Goal: Task Accomplishment & Management: Complete application form

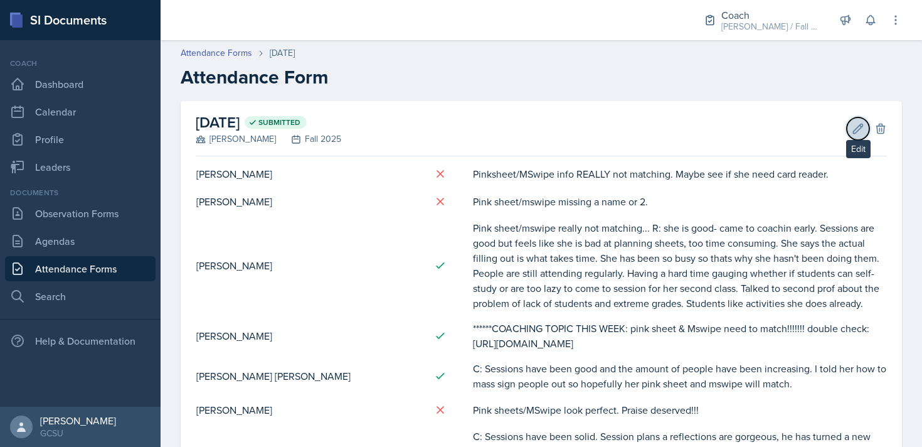
click at [462, 129] on icon at bounding box center [858, 128] width 13 height 13
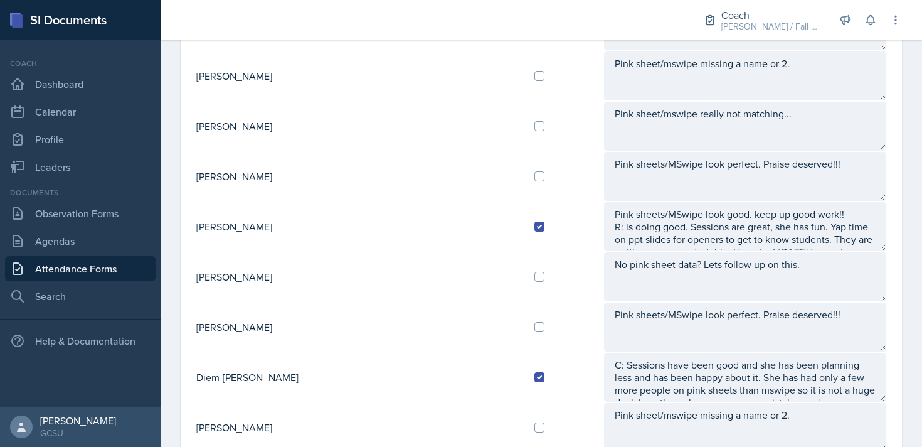
scroll to position [25, 0]
click at [462, 332] on td at bounding box center [564, 327] width 80 height 50
click at [462, 325] on input "checkbox" at bounding box center [539, 327] width 10 height 10
checkbox input "true"
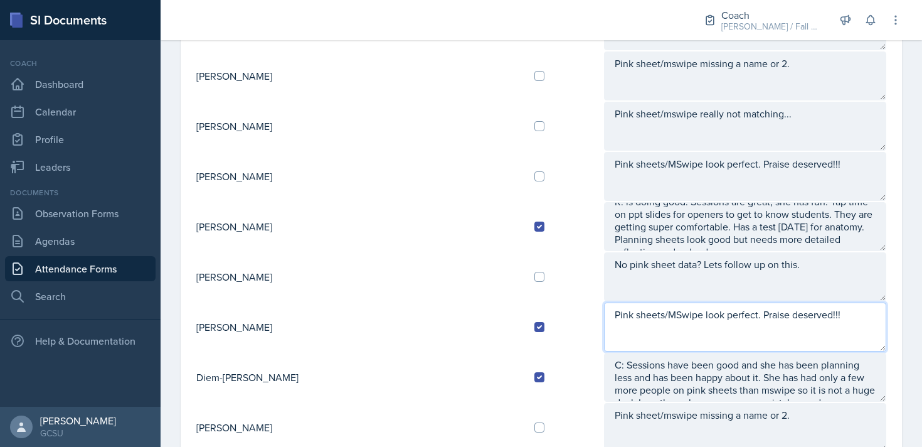
click at [462, 331] on textarea "Pink sheets/MSwipe look perfect. Praise deserved!!!" at bounding box center [745, 326] width 282 height 49
type textarea "Pink sheets/MSwipe look perfect. Praise deserved!!! R: she is okay. Ready for t…"
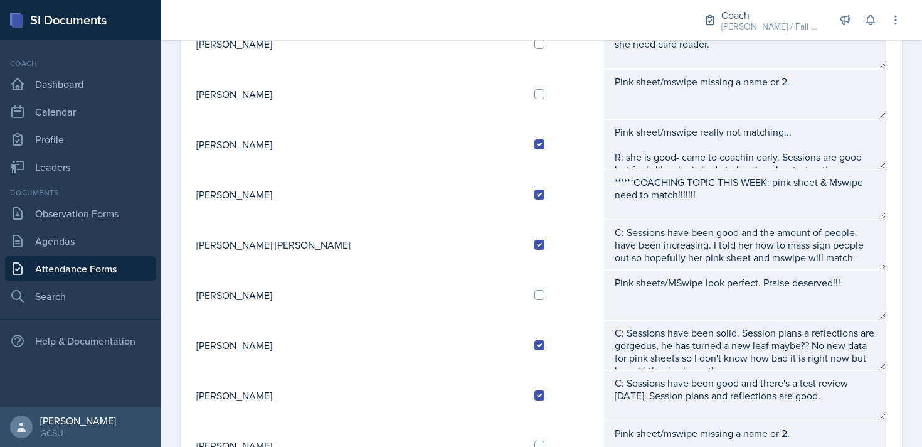
scroll to position [0, 0]
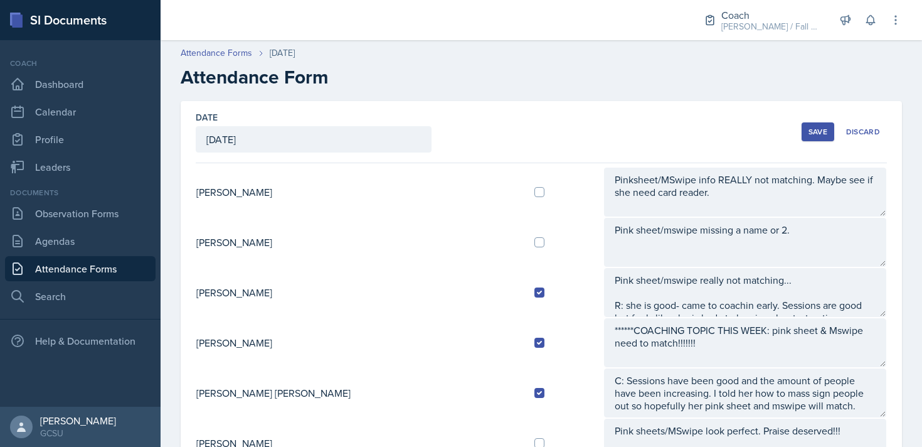
click at [462, 129] on div "Save" at bounding box center [818, 132] width 19 height 10
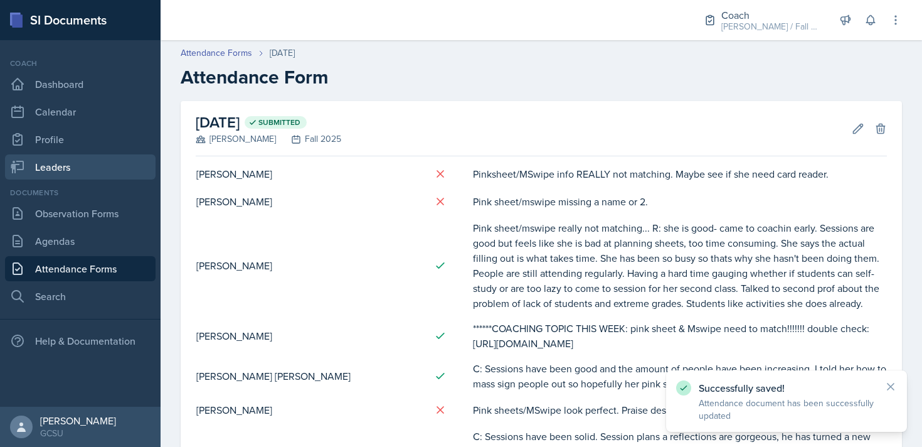
click at [50, 157] on link "Leaders" at bounding box center [80, 166] width 151 height 25
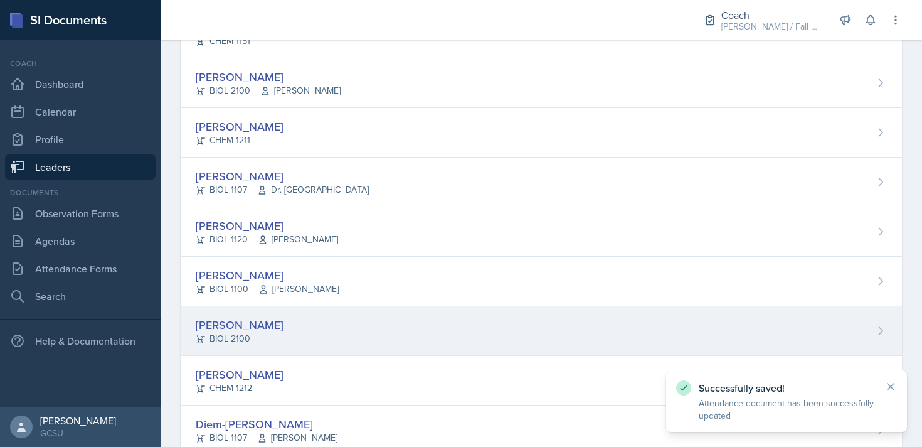
scroll to position [465, 0]
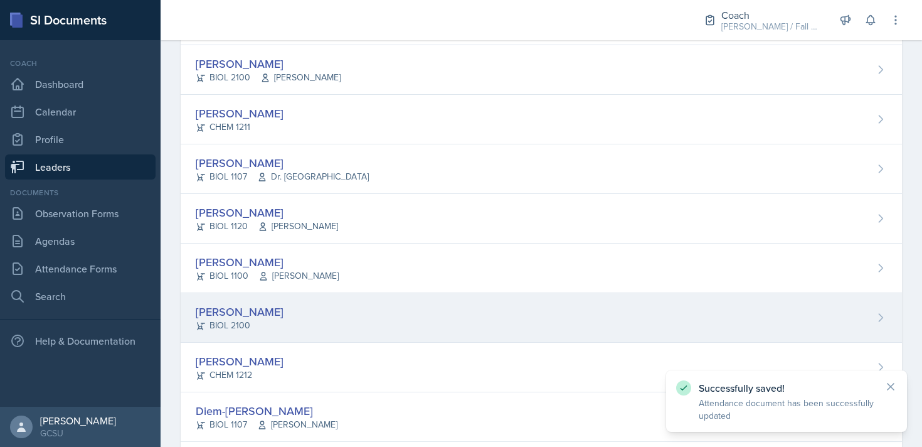
click at [316, 363] on div "[PERSON_NAME] CHEM 1212" at bounding box center [541, 367] width 721 height 50
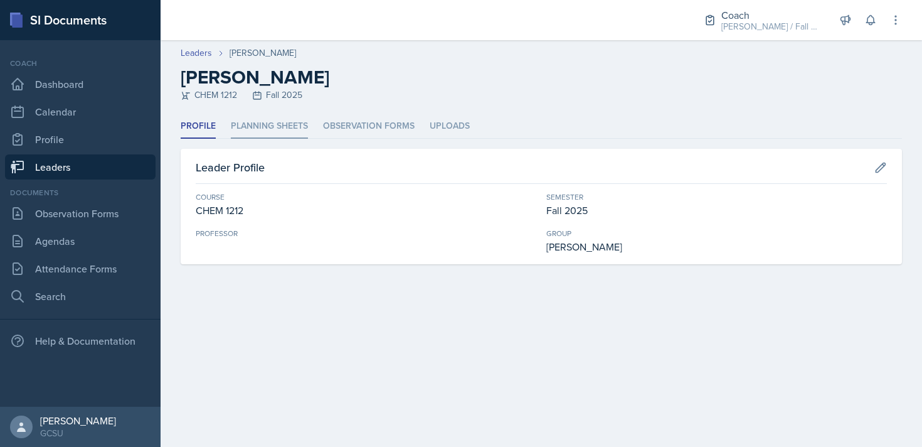
click at [287, 124] on li "Planning Sheets" at bounding box center [269, 126] width 77 height 24
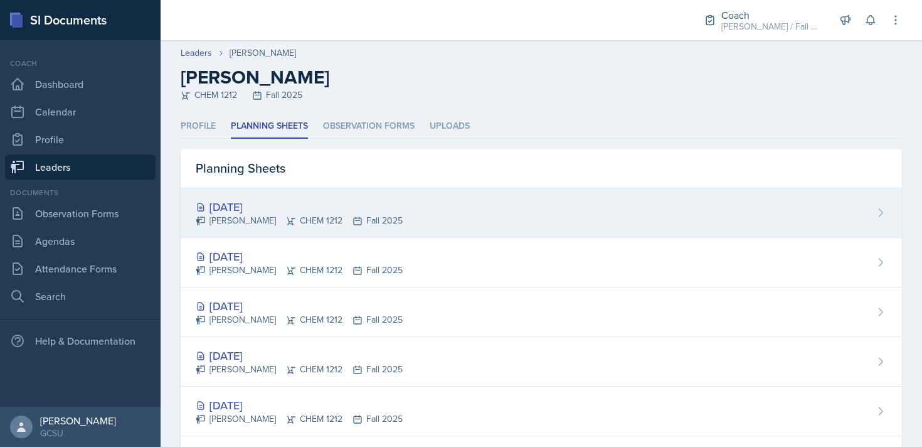
click at [417, 208] on div "[DATE] [PERSON_NAME] CHEM 1212 Fall 2025" at bounding box center [541, 213] width 721 height 50
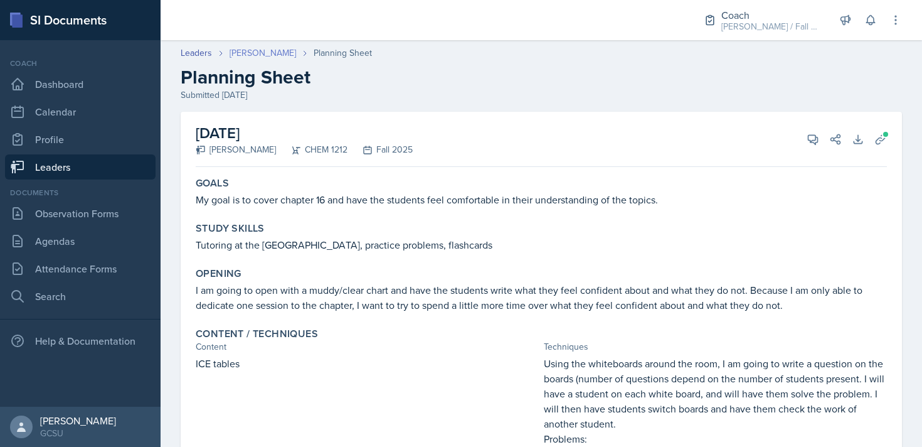
click at [248, 48] on link "[PERSON_NAME]" at bounding box center [263, 52] width 66 height 13
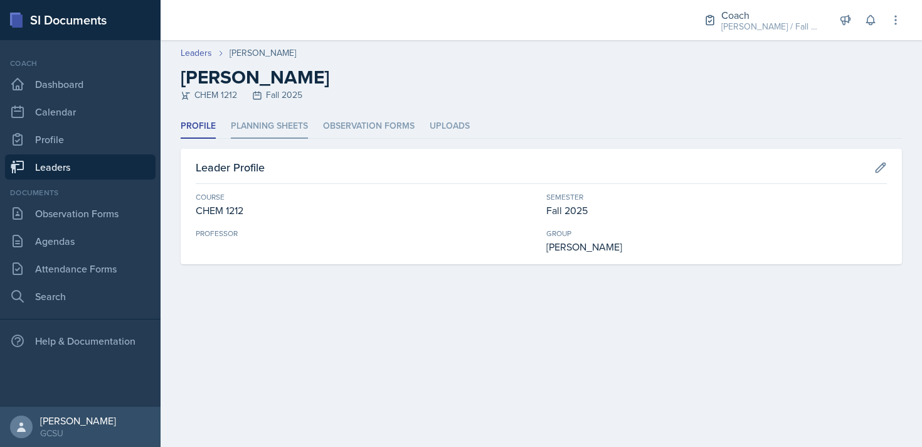
click at [270, 132] on li "Planning Sheets" at bounding box center [269, 126] width 77 height 24
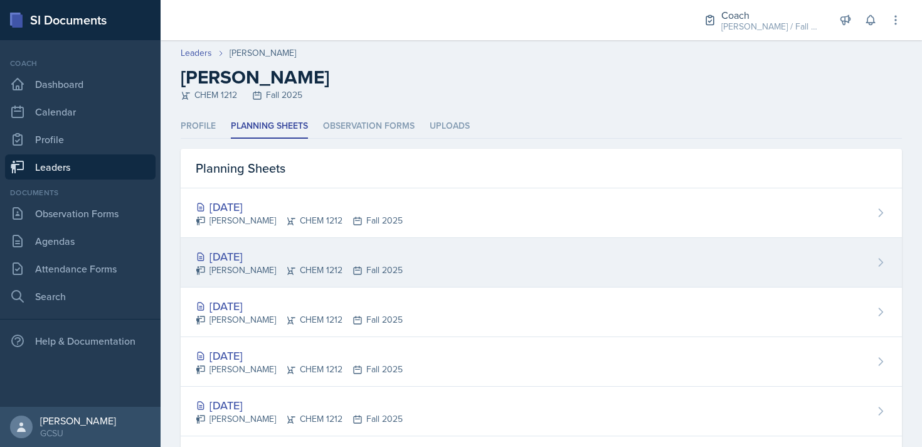
click at [351, 258] on div "[DATE]" at bounding box center [299, 256] width 207 height 17
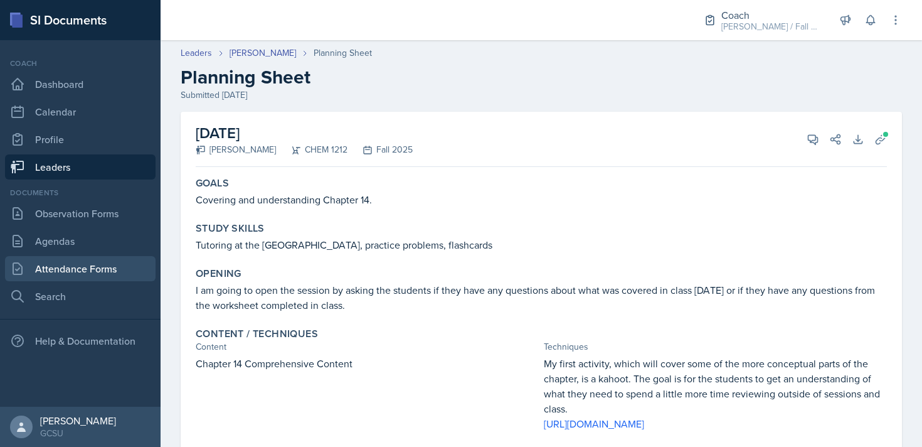
click at [78, 273] on link "Attendance Forms" at bounding box center [80, 268] width 151 height 25
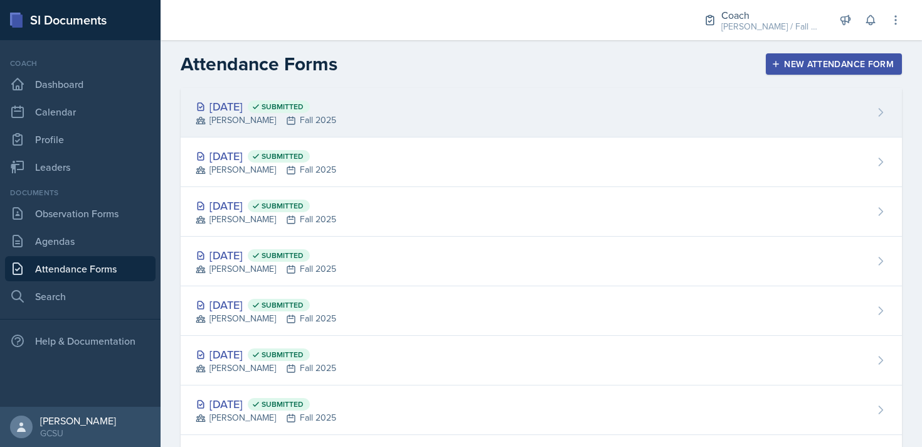
click at [409, 119] on div "[DATE] Submitted [PERSON_NAME] Fall 2025" at bounding box center [541, 113] width 721 height 50
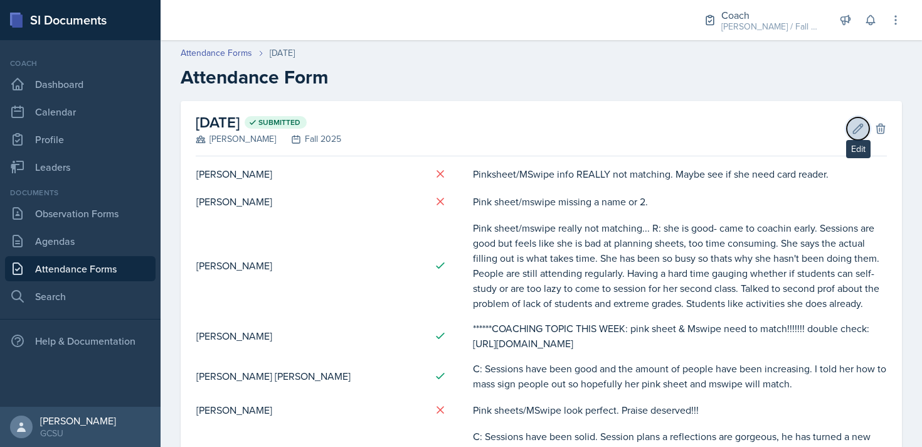
click at [462, 134] on button "Edit" at bounding box center [858, 128] width 23 height 23
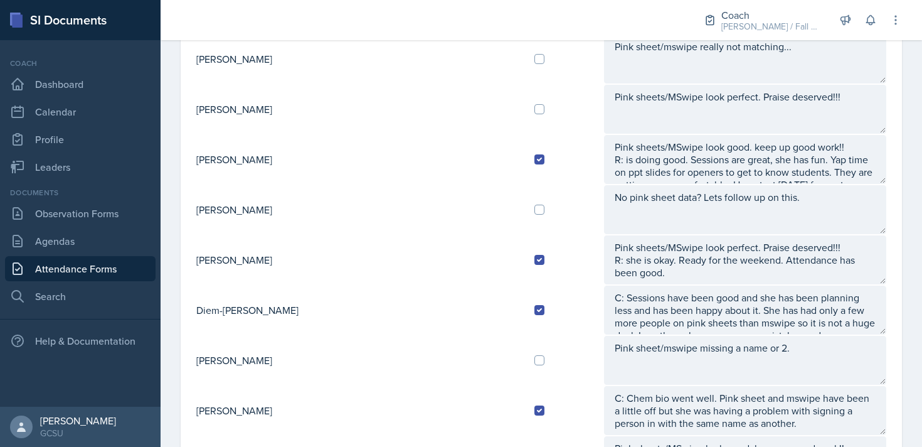
scroll to position [603, 0]
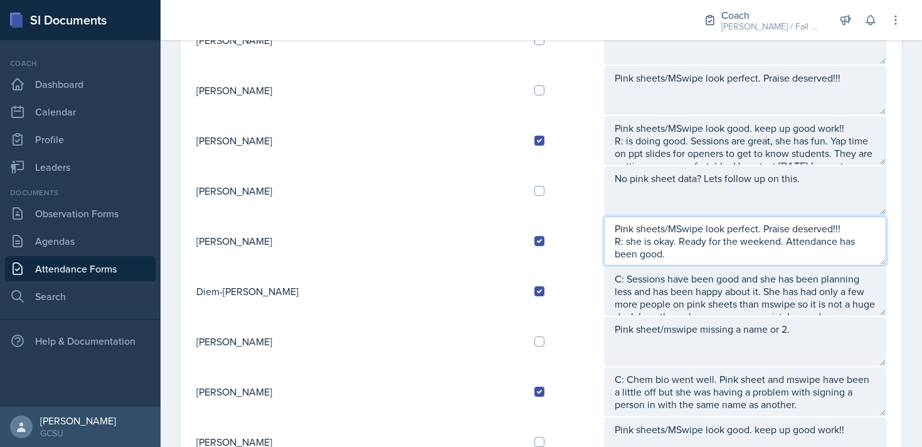
click at [462, 258] on textarea "Pink sheets/MSwipe look perfect. Praise deserved!!! R: she is okay. Ready for t…" at bounding box center [745, 240] width 282 height 49
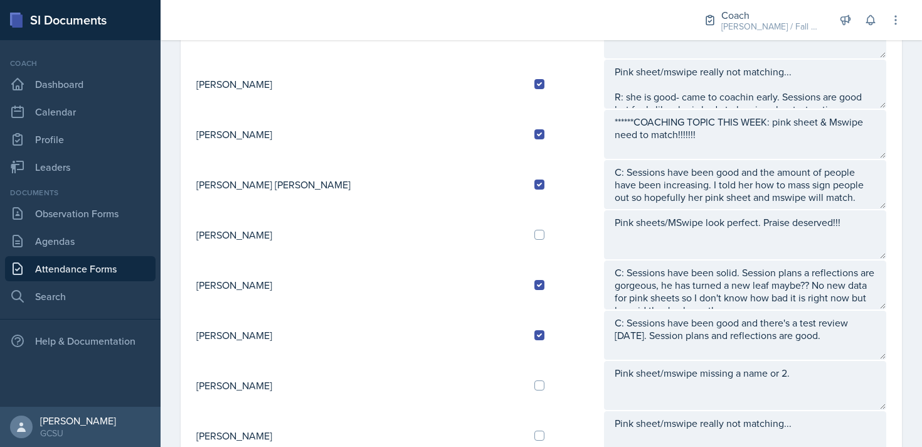
scroll to position [0, 0]
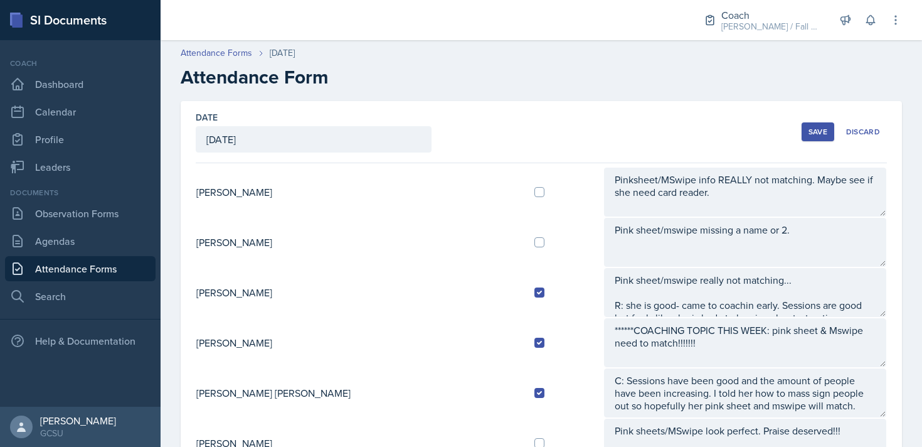
type textarea "Pink sheets/MSwipe look perfect. Praise deserved!!! R: she is okay. Ready for t…"
click at [462, 139] on button "Save" at bounding box center [818, 131] width 33 height 19
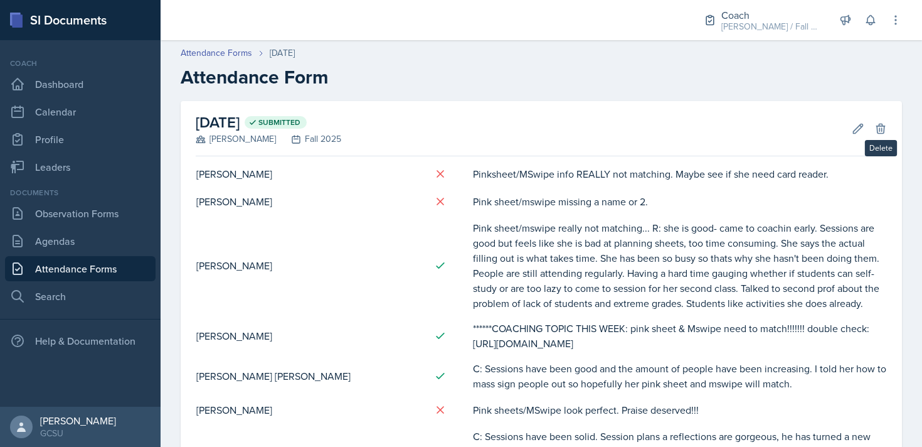
click at [462, 122] on div "Edit Delete" at bounding box center [864, 128] width 45 height 13
click at [462, 127] on icon at bounding box center [858, 128] width 13 height 13
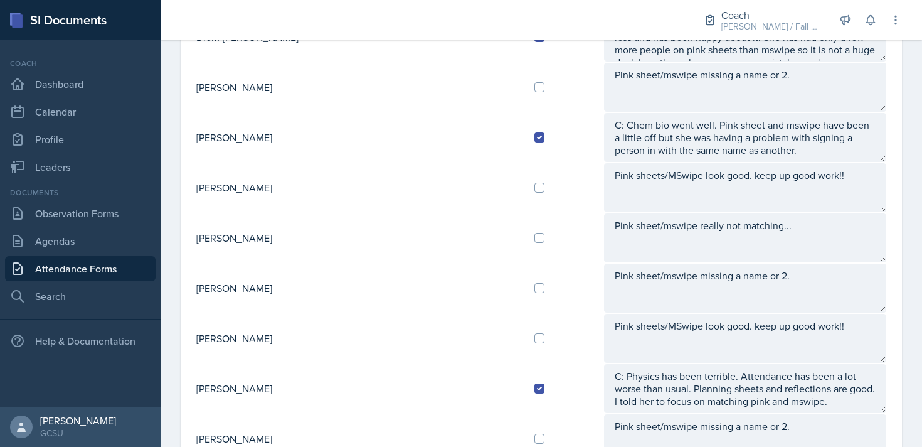
scroll to position [858, 0]
click at [462, 287] on input "checkbox" at bounding box center [539, 287] width 10 height 10
checkbox input "true"
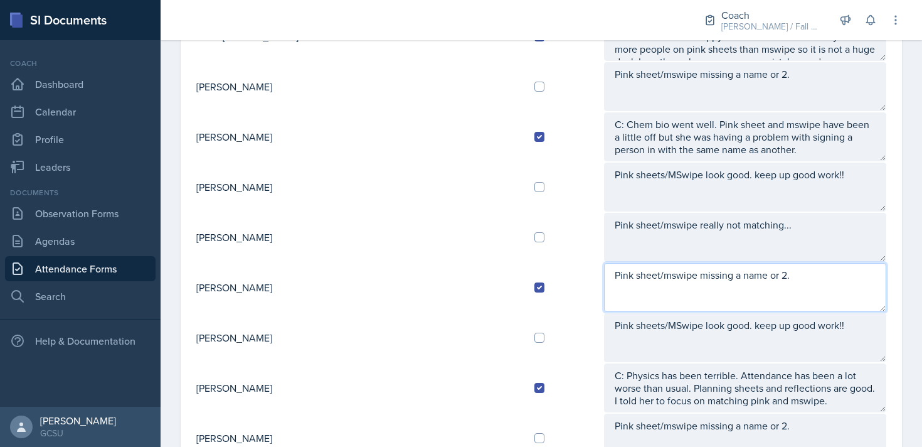
click at [462, 271] on textarea "Pink sheet/mswipe missing a name or 2." at bounding box center [745, 287] width 282 height 49
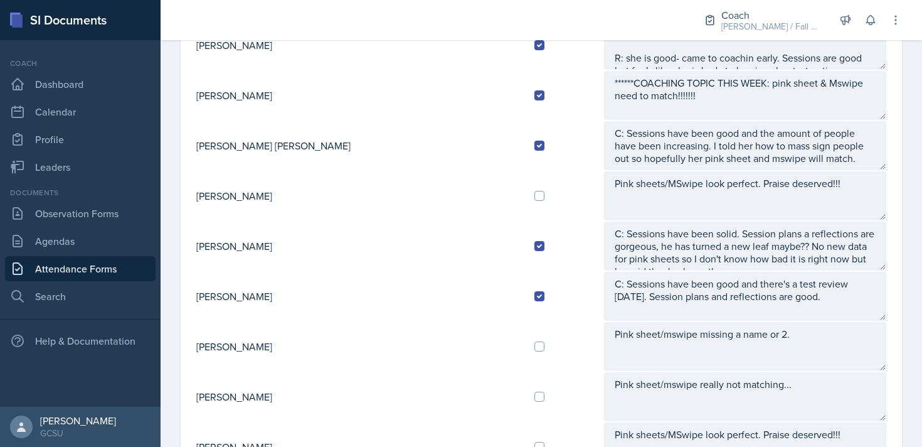
scroll to position [0, 0]
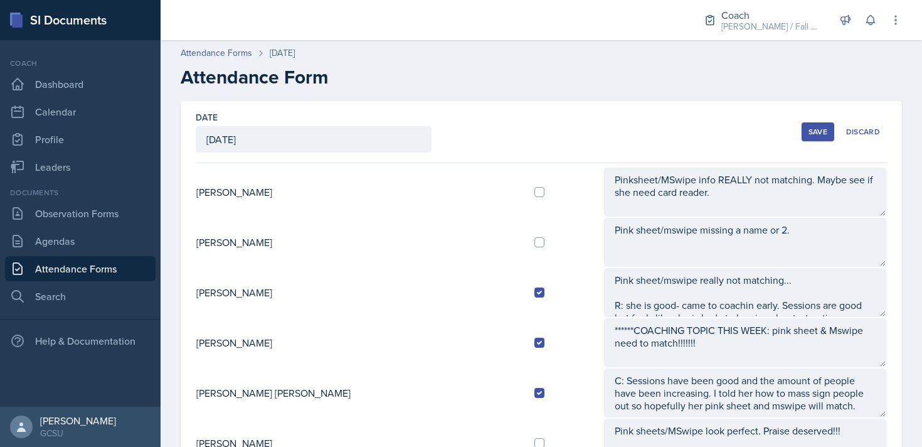
type textarea "Pink sheet/mswipe missing a name or 2. R: she is doing good. Session attendance…"
click at [462, 131] on div "Save" at bounding box center [818, 132] width 19 height 10
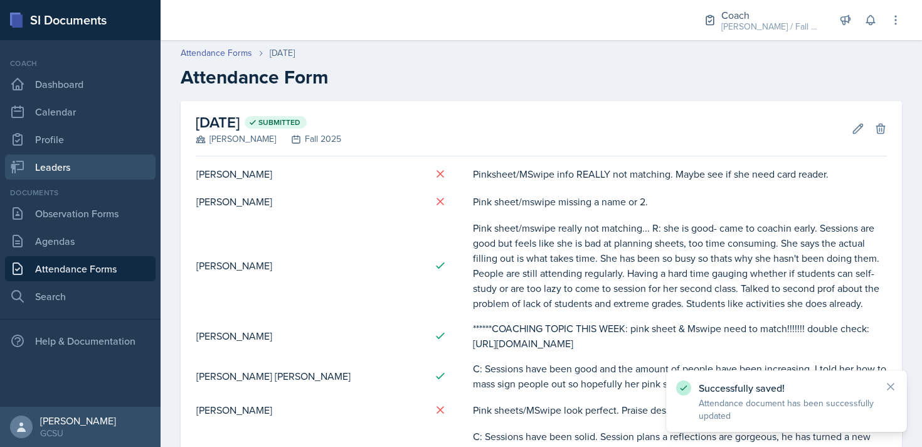
click at [79, 154] on link "Leaders" at bounding box center [80, 166] width 151 height 25
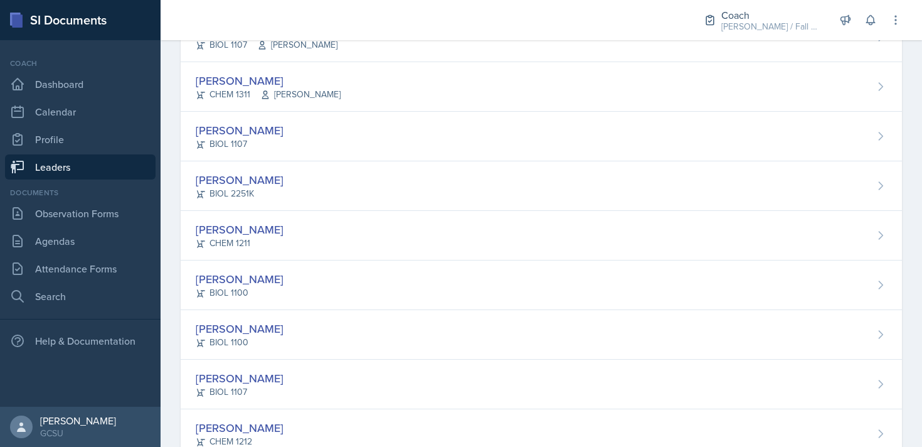
scroll to position [846, 0]
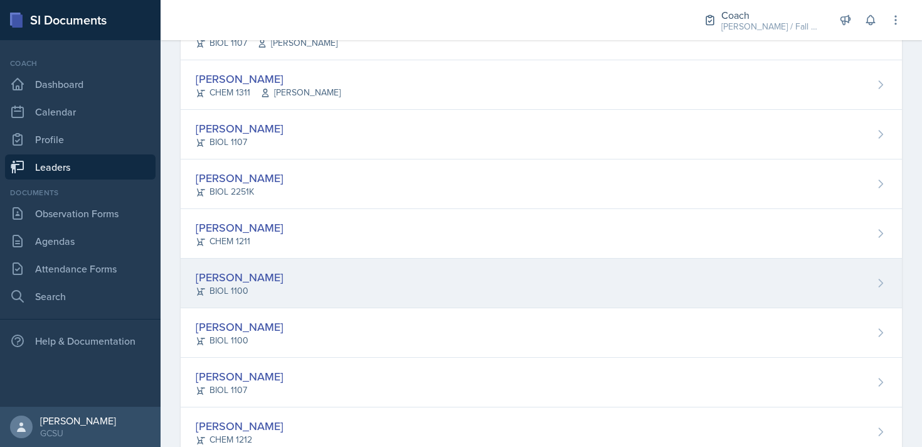
click at [374, 295] on div "[PERSON_NAME] BIOL 1100" at bounding box center [541, 283] width 721 height 50
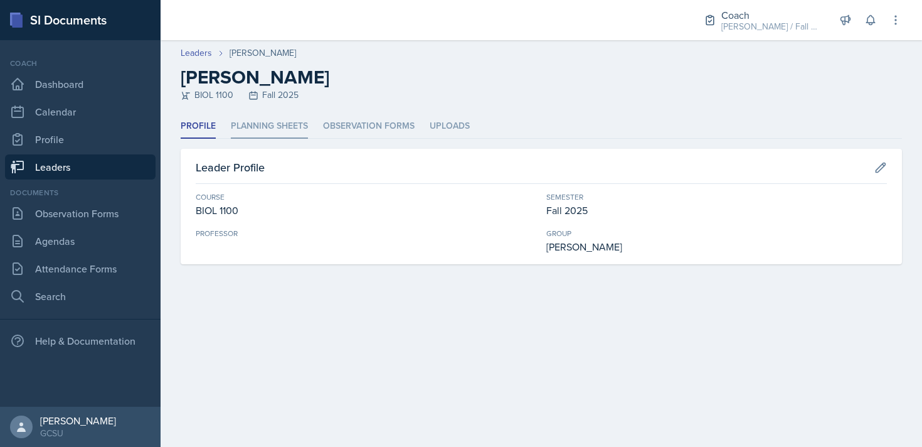
click at [296, 133] on li "Planning Sheets" at bounding box center [269, 126] width 77 height 24
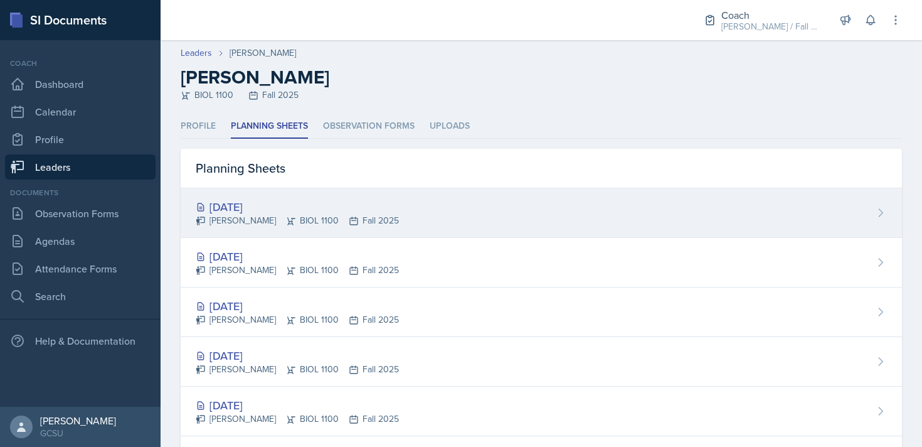
click at [462, 204] on div "[DATE] [PERSON_NAME] BIOL 1100 Fall 2025" at bounding box center [541, 213] width 721 height 50
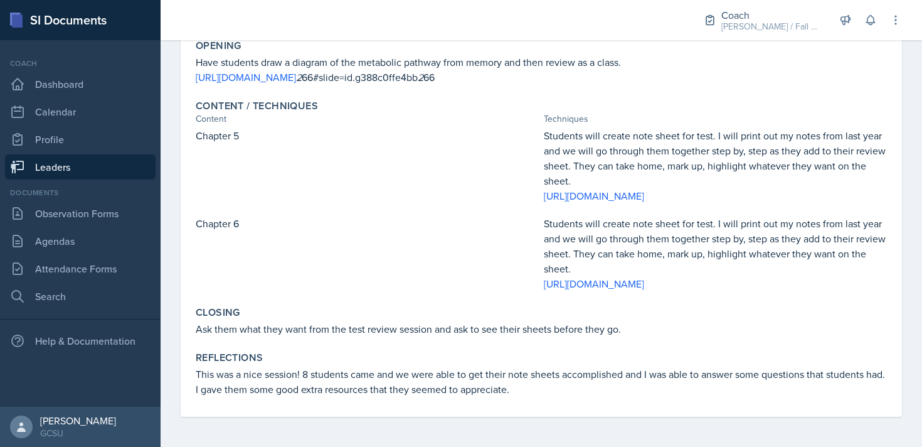
scroll to position [288, 0]
click at [462, 189] on link "[URL][DOMAIN_NAME]" at bounding box center [594, 196] width 100 height 14
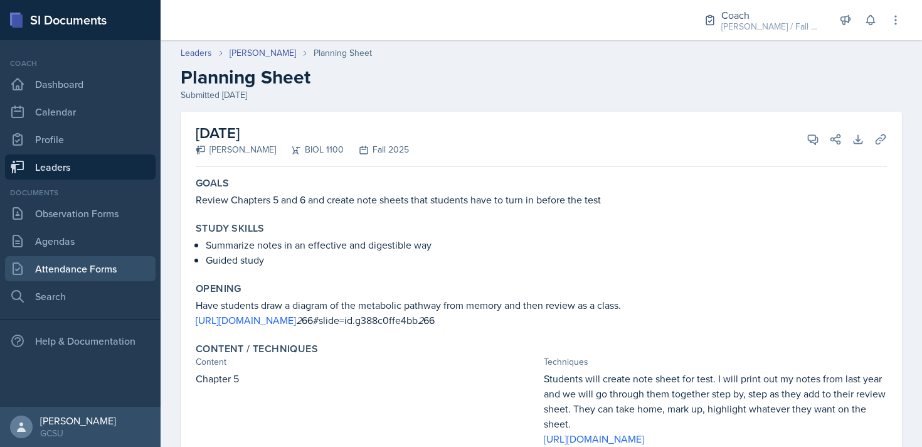
click at [83, 269] on link "Attendance Forms" at bounding box center [80, 268] width 151 height 25
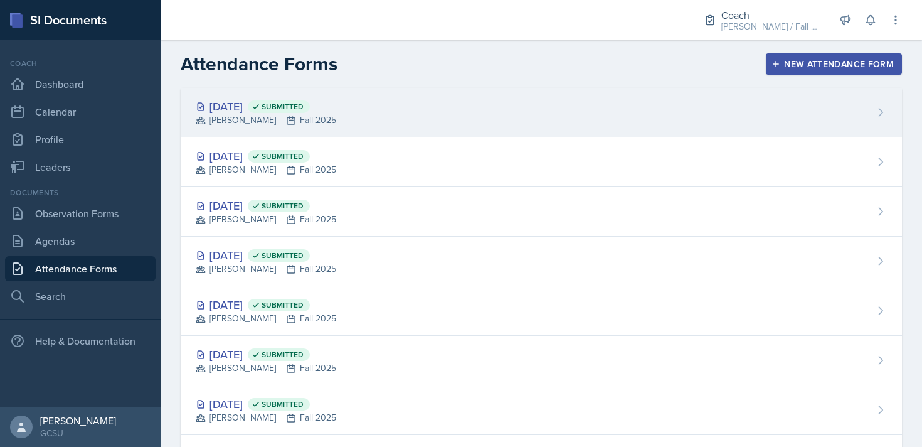
click at [462, 110] on div "[DATE] Submitted [PERSON_NAME] Fall 2025" at bounding box center [541, 113] width 721 height 50
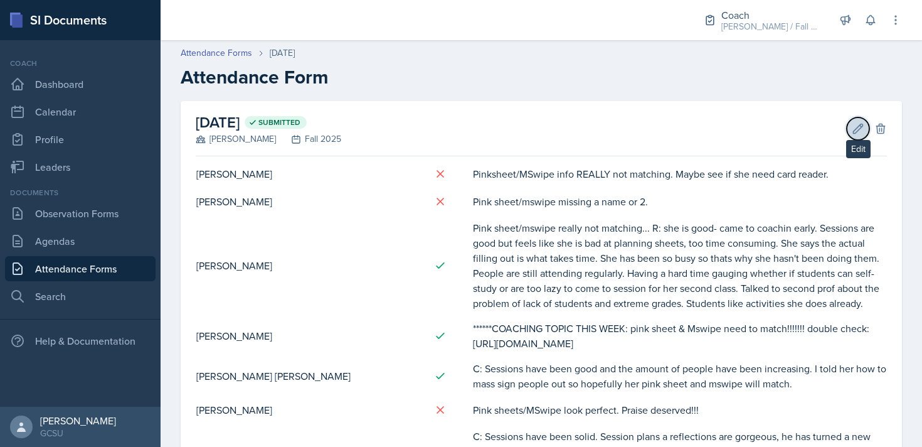
click at [462, 138] on button "Edit" at bounding box center [858, 128] width 23 height 23
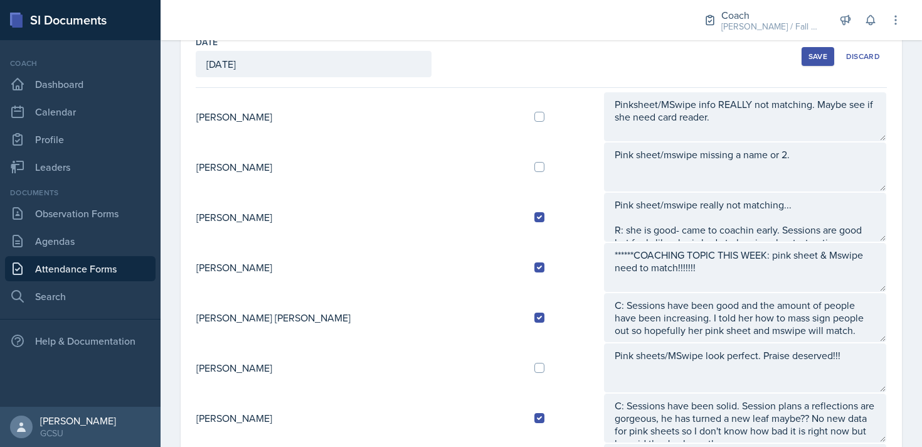
scroll to position [68, 0]
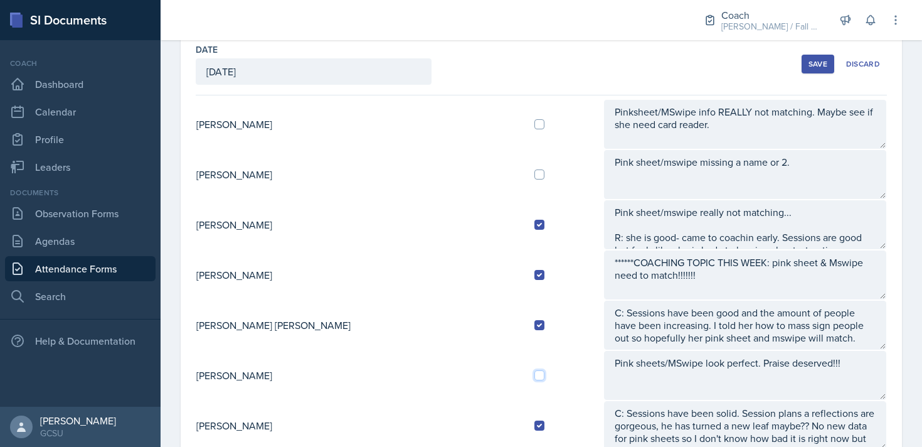
click at [462, 373] on input "checkbox" at bounding box center [539, 375] width 10 height 10
checkbox input "true"
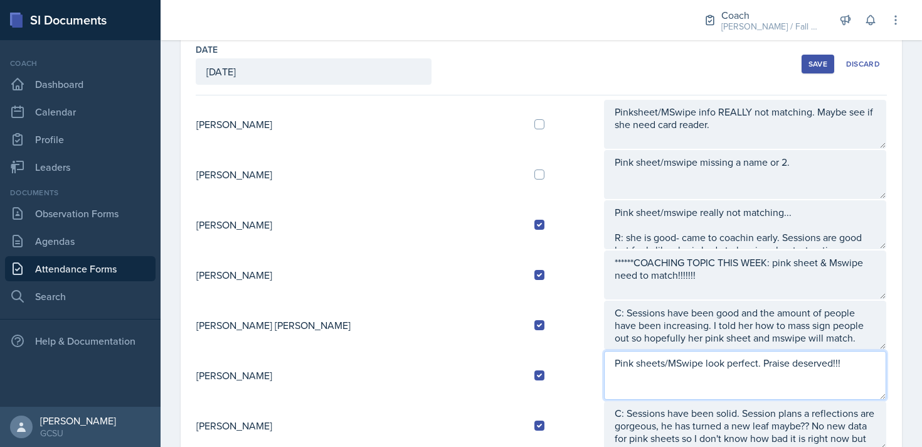
click at [462, 372] on textarea "Pink sheets/MSwipe look perfect. Praise deserved!!!" at bounding box center [745, 375] width 282 height 49
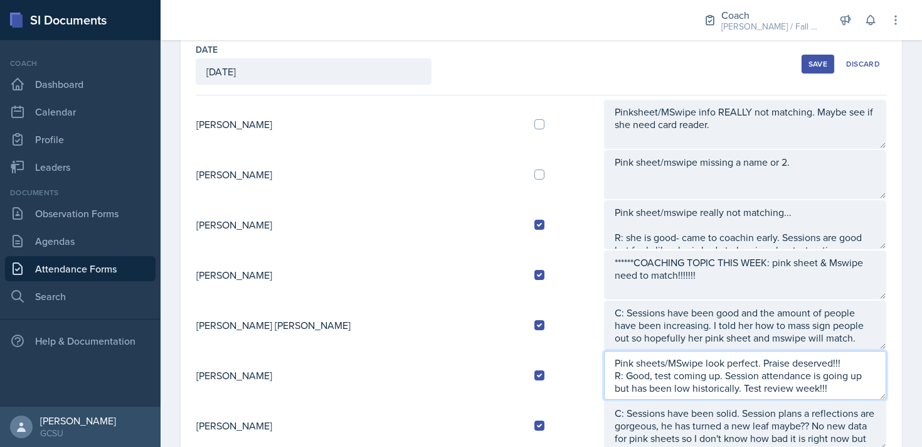
type textarea "Pink sheets/MSwipe look perfect. Praise deserved!!! R: Good, test coming up. Se…"
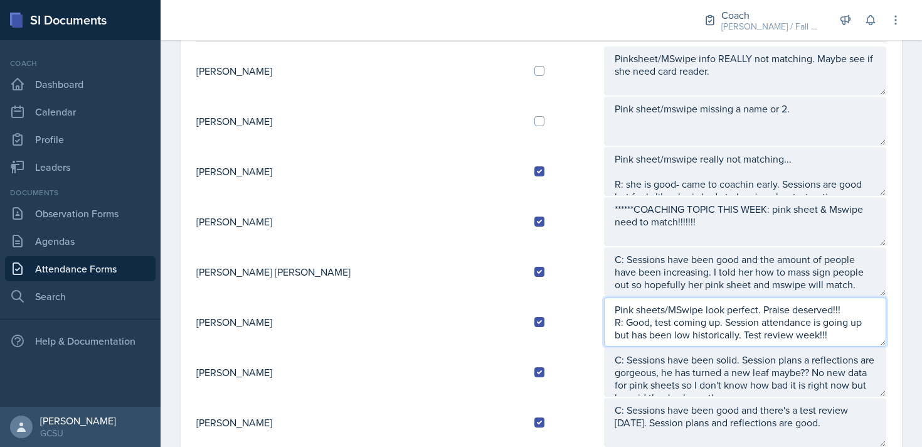
scroll to position [0, 0]
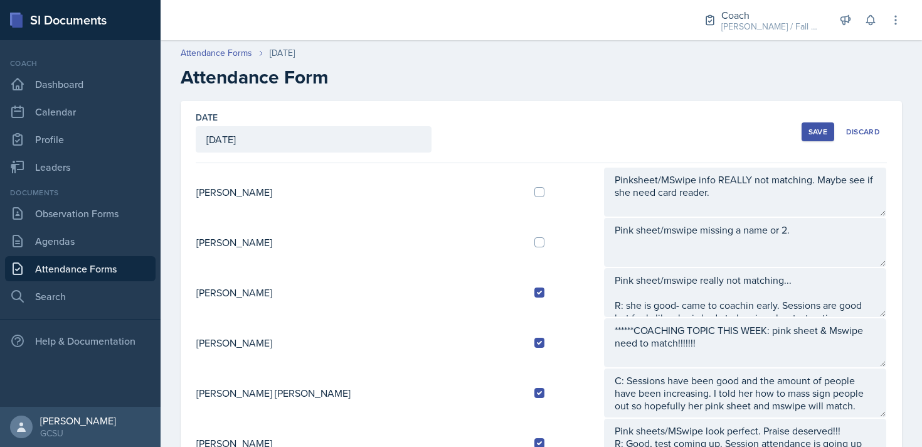
click at [462, 130] on div "Save" at bounding box center [818, 132] width 19 height 10
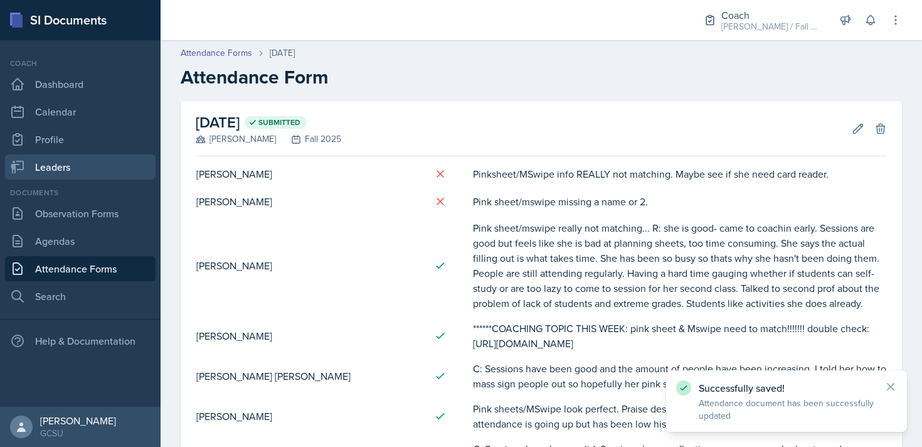
click at [59, 162] on link "Leaders" at bounding box center [80, 166] width 151 height 25
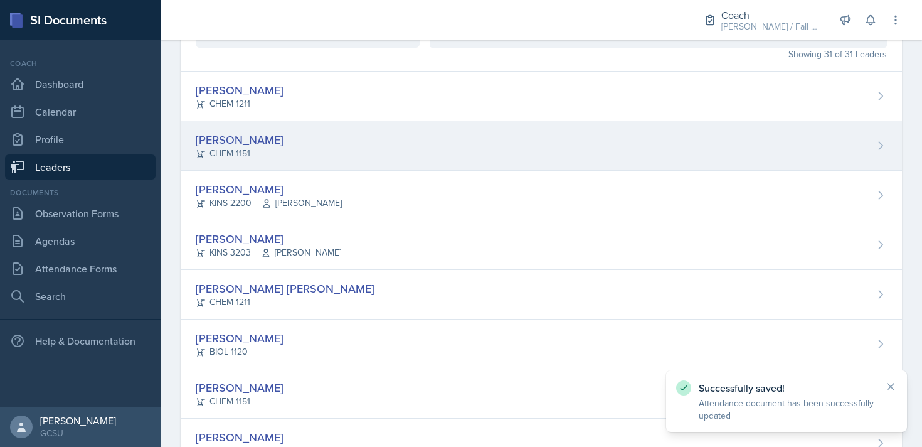
scroll to position [89, 0]
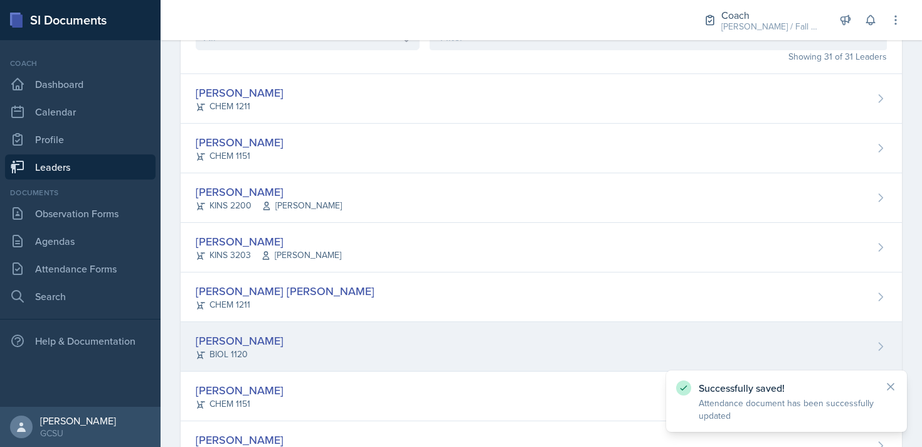
click at [334, 326] on div "[PERSON_NAME] BIOL 1120" at bounding box center [541, 347] width 721 height 50
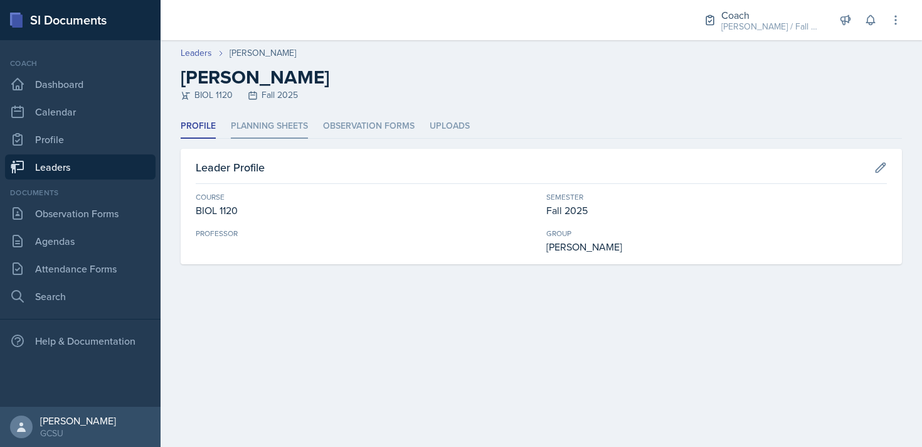
click at [257, 121] on li "Planning Sheets" at bounding box center [269, 126] width 77 height 24
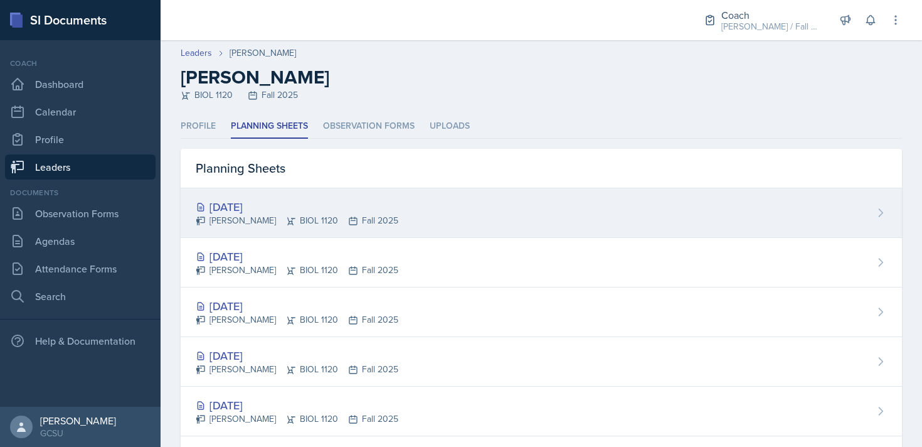
click at [349, 198] on div "[DATE]" at bounding box center [297, 206] width 203 height 17
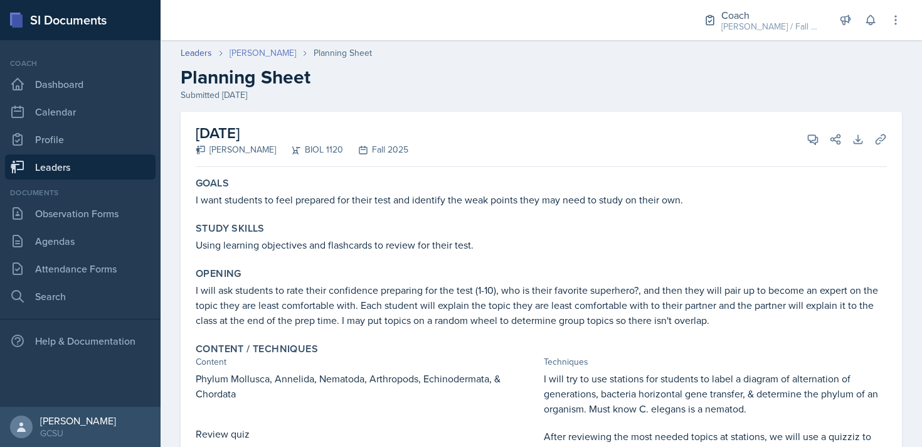
click at [257, 59] on link "[PERSON_NAME]" at bounding box center [263, 52] width 66 height 13
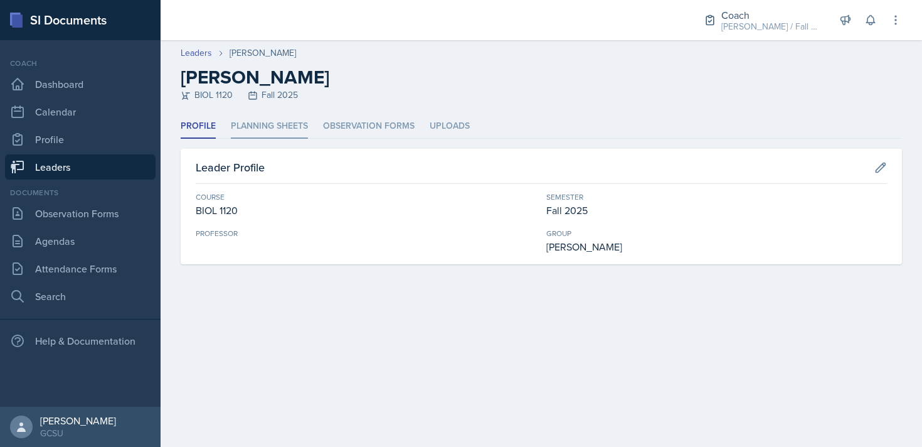
click at [289, 132] on li "Planning Sheets" at bounding box center [269, 126] width 77 height 24
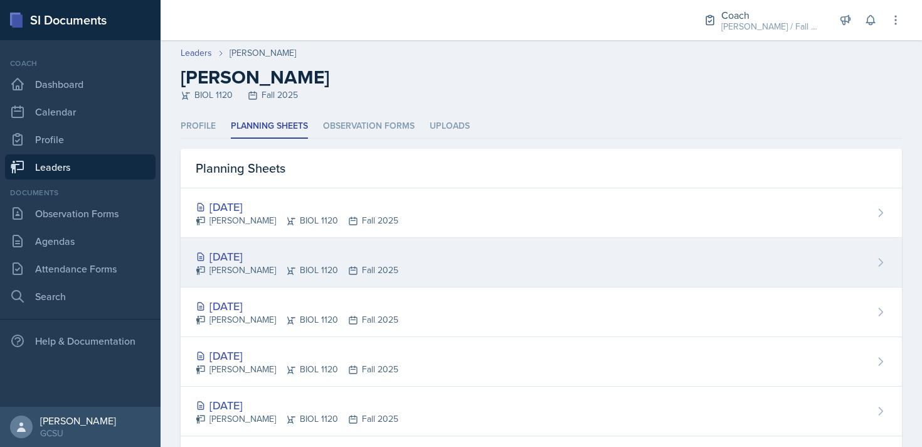
click at [410, 268] on div "[DATE] [PERSON_NAME] BIOL 1120 Fall 2025" at bounding box center [541, 263] width 721 height 50
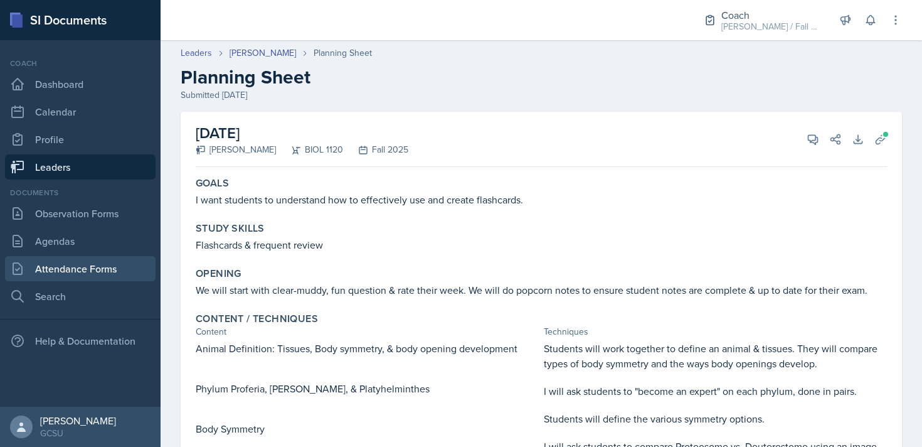
click at [90, 270] on link "Attendance Forms" at bounding box center [80, 268] width 151 height 25
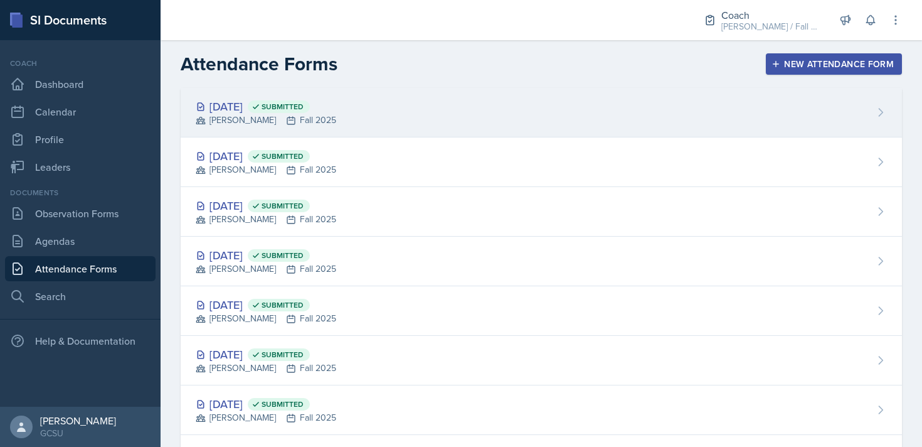
click at [459, 103] on div "[DATE] Submitted [PERSON_NAME] Fall 2025" at bounding box center [541, 113] width 721 height 50
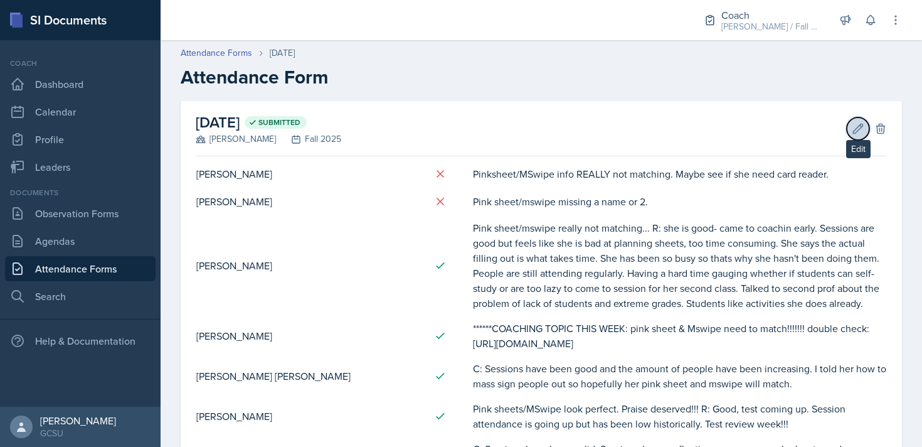
click at [462, 127] on icon at bounding box center [858, 128] width 9 height 9
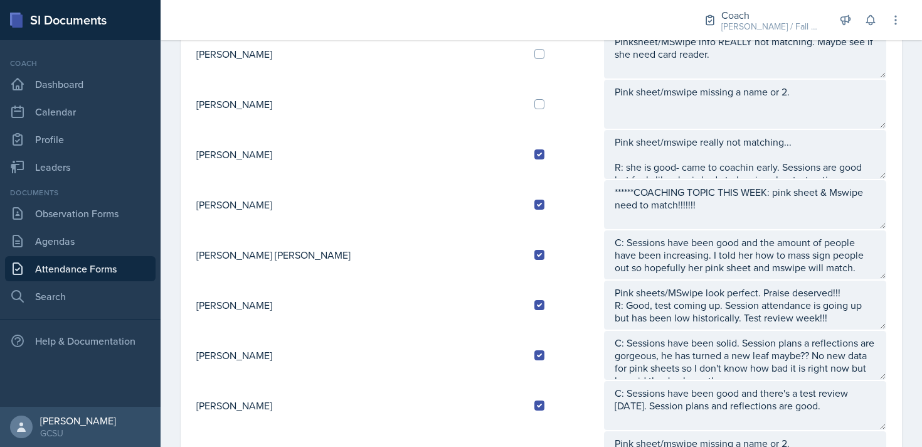
scroll to position [144, 0]
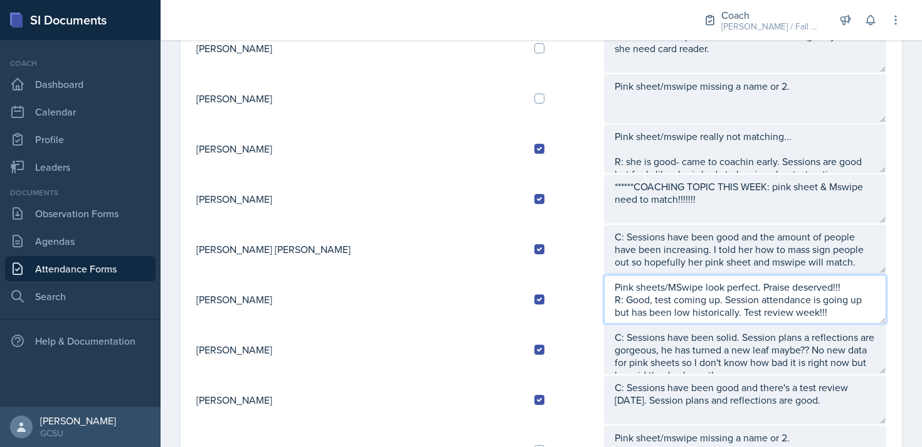
click at [462, 321] on textarea "Pink sheets/MSwipe look perfect. Praise deserved!!! R: Good, test coming up. Se…" at bounding box center [745, 299] width 282 height 49
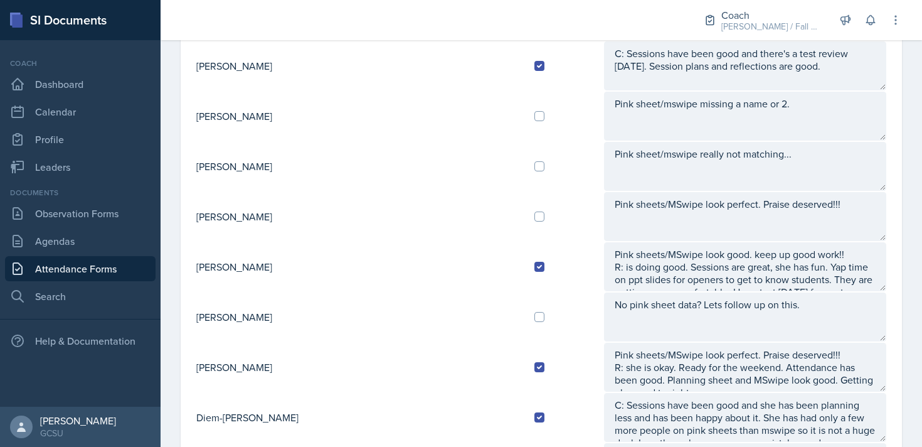
scroll to position [441, 0]
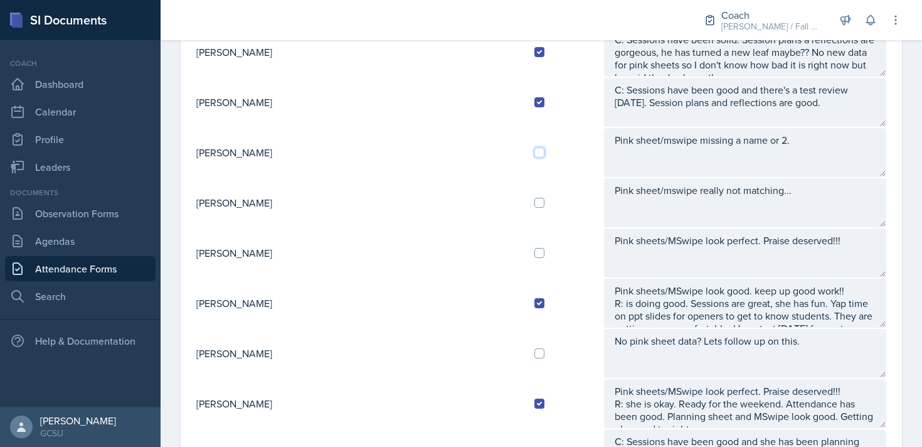
click at [462, 154] on input "checkbox" at bounding box center [539, 152] width 10 height 10
checkbox input "true"
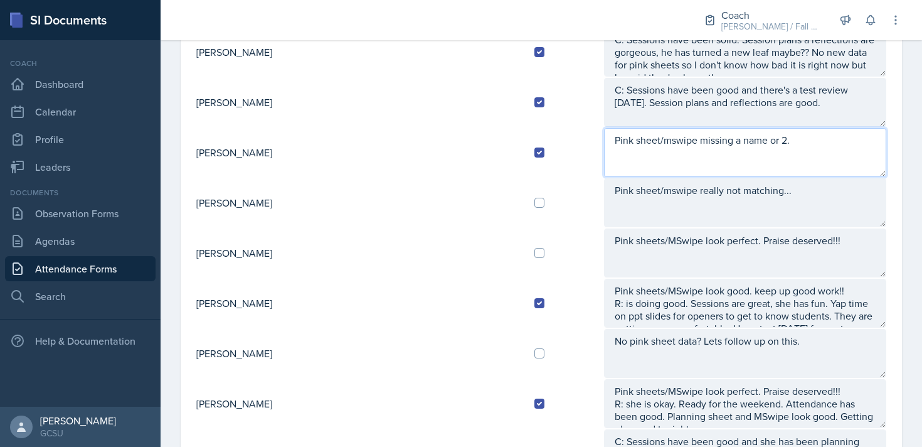
click at [462, 157] on textarea "Pink sheet/mswipe missing a name or 2." at bounding box center [745, 152] width 282 height 49
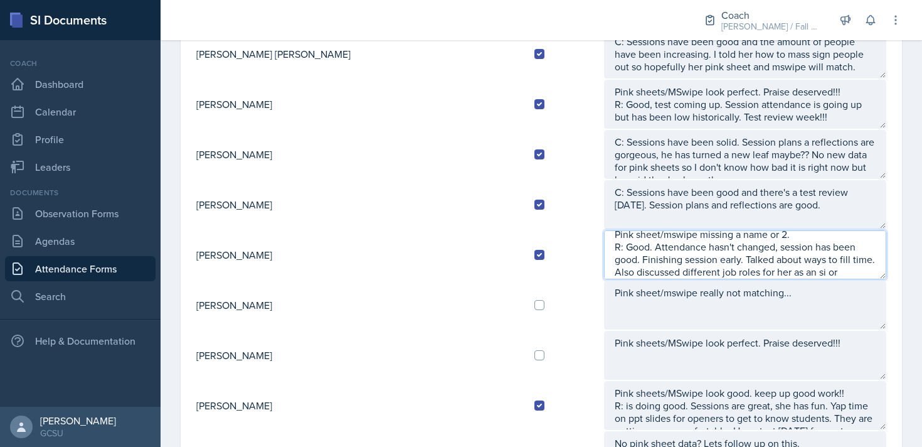
scroll to position [345, 0]
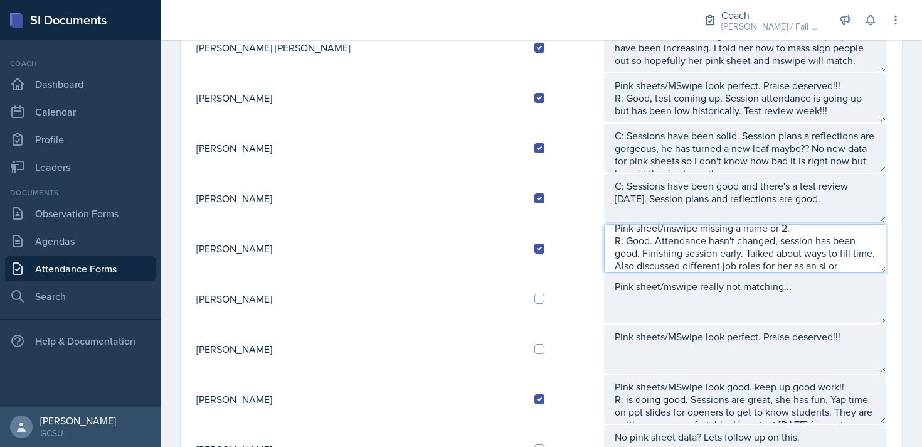
type textarea "Pink sheet/mswipe missing a name or 2. R: Good. Attendance hasn't changed, sess…"
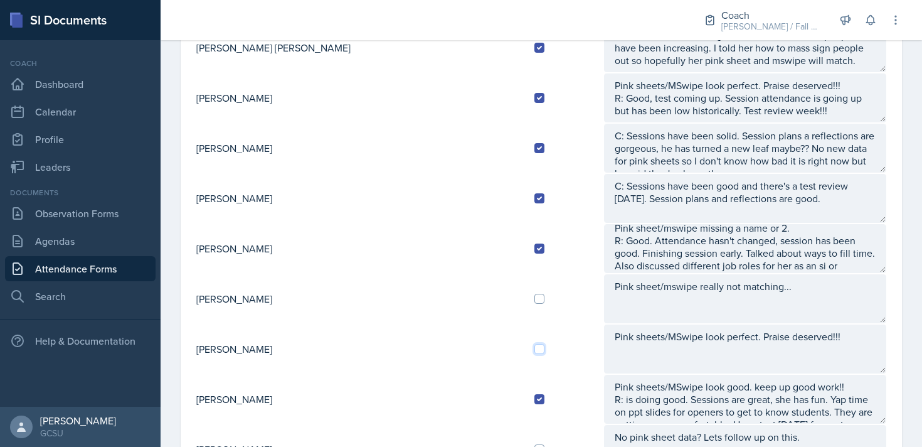
click at [462, 346] on input "checkbox" at bounding box center [539, 349] width 10 height 10
checkbox input "true"
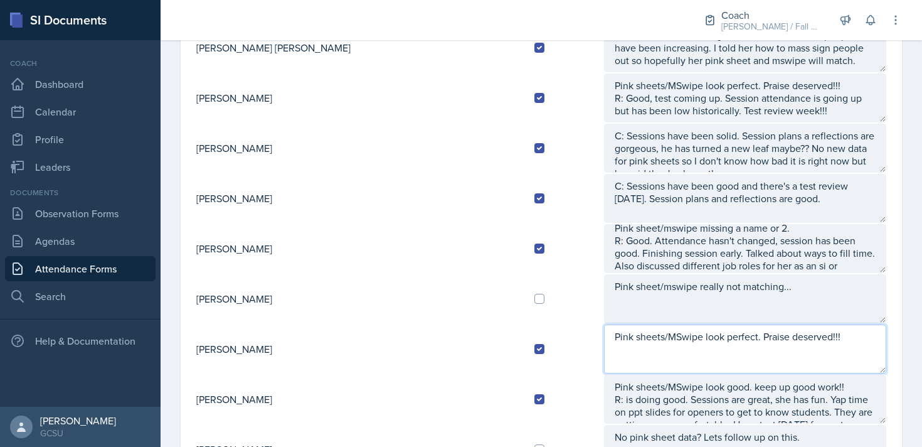
click at [462, 346] on textarea "Pink sheets/MSwipe look perfect. Praise deserved!!!" at bounding box center [745, 348] width 282 height 49
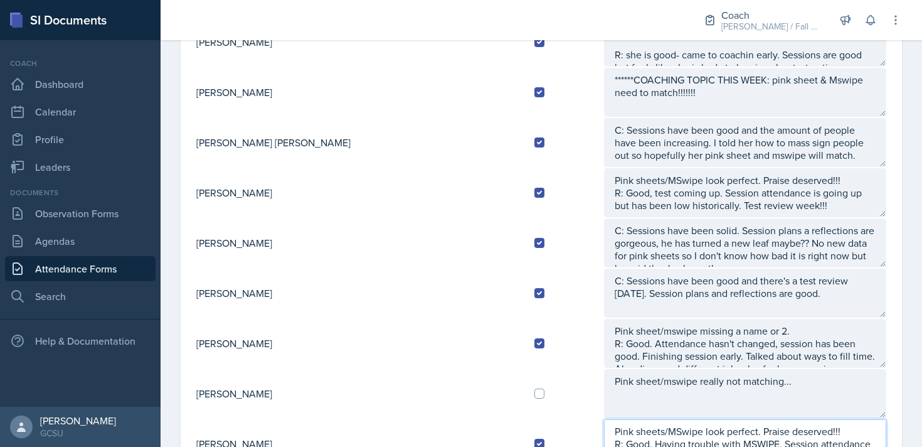
scroll to position [0, 0]
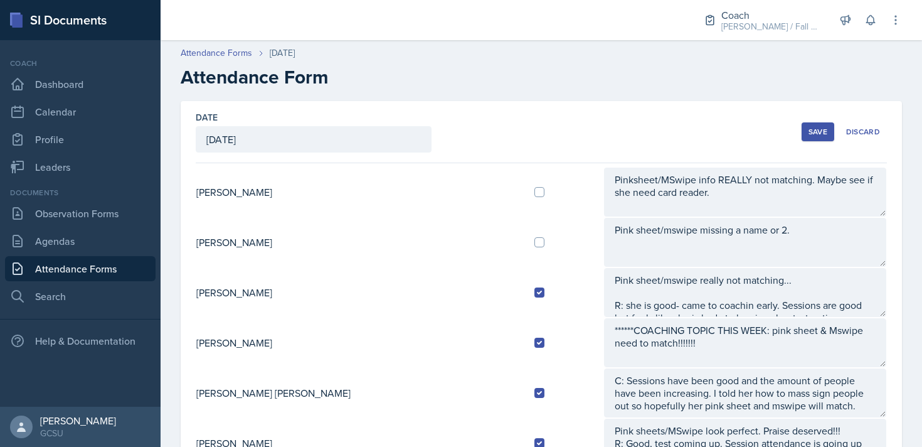
type textarea "Pink sheets/MSwipe look perfect. Praise deserved!!! R: Good. Having trouble wit…"
click at [462, 138] on button "Save" at bounding box center [818, 131] width 33 height 19
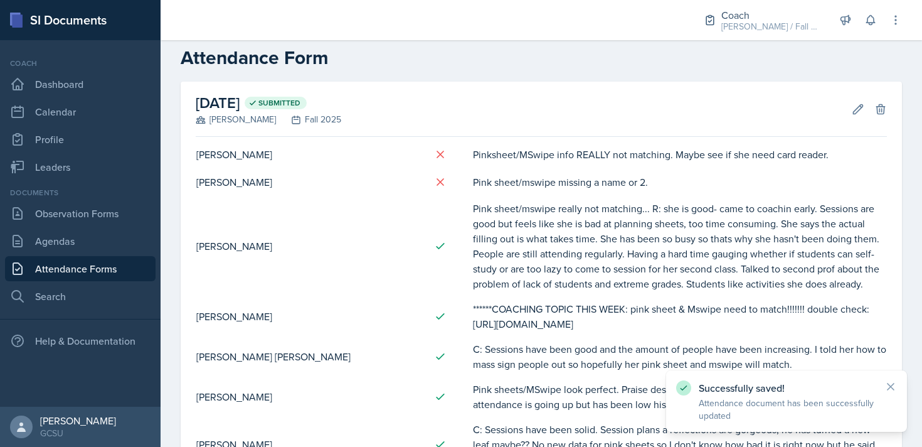
scroll to position [21, 0]
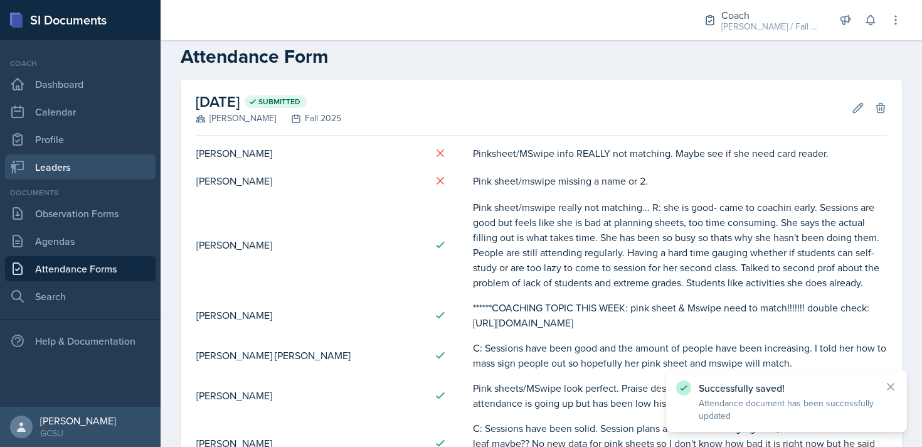
click at [82, 169] on link "Leaders" at bounding box center [80, 166] width 151 height 25
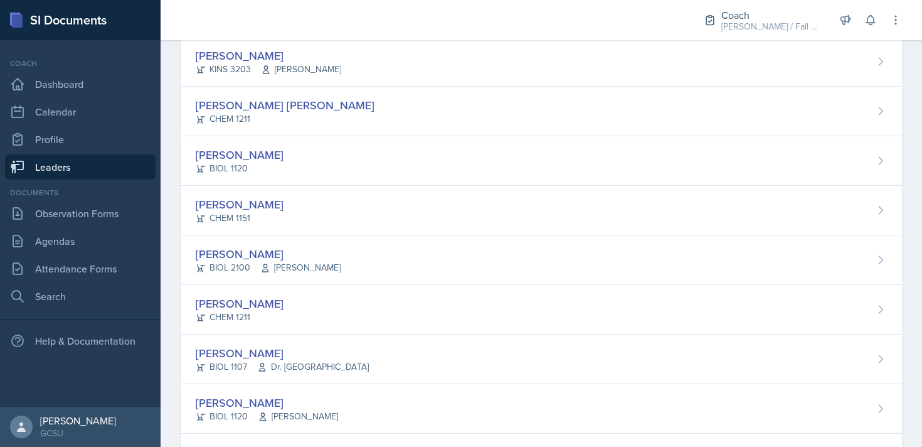
scroll to position [328, 0]
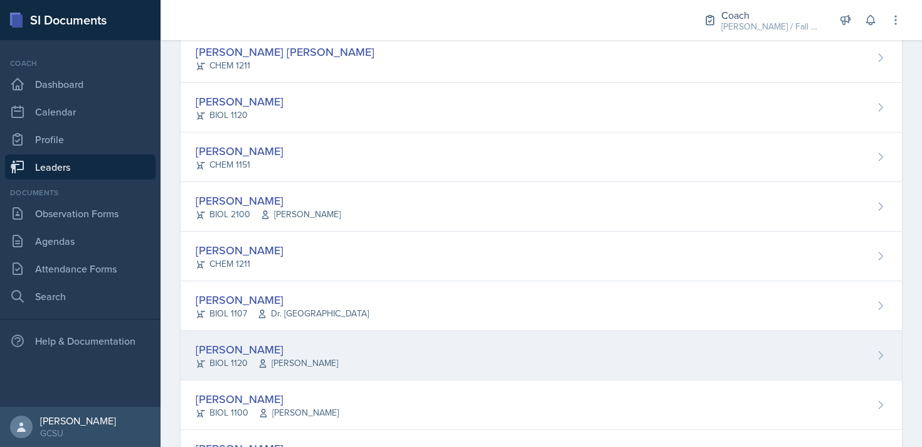
click at [329, 338] on div "[PERSON_NAME] BIOL 1120 [PERSON_NAME]" at bounding box center [541, 356] width 721 height 50
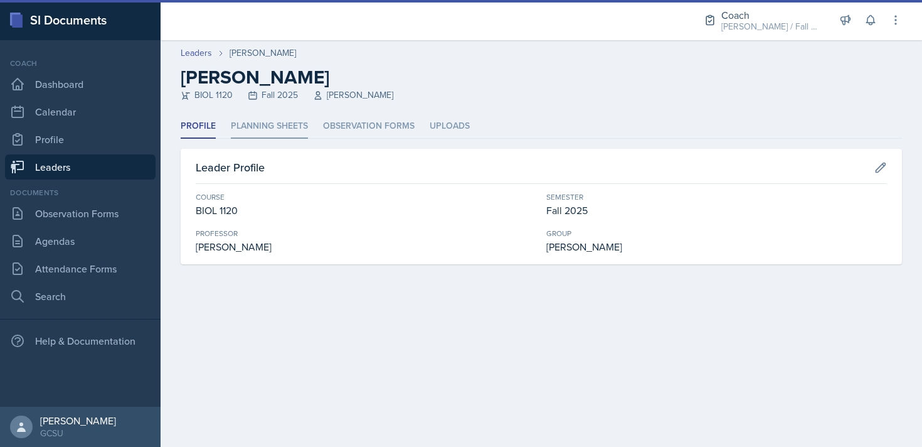
click at [287, 130] on li "Planning Sheets" at bounding box center [269, 126] width 77 height 24
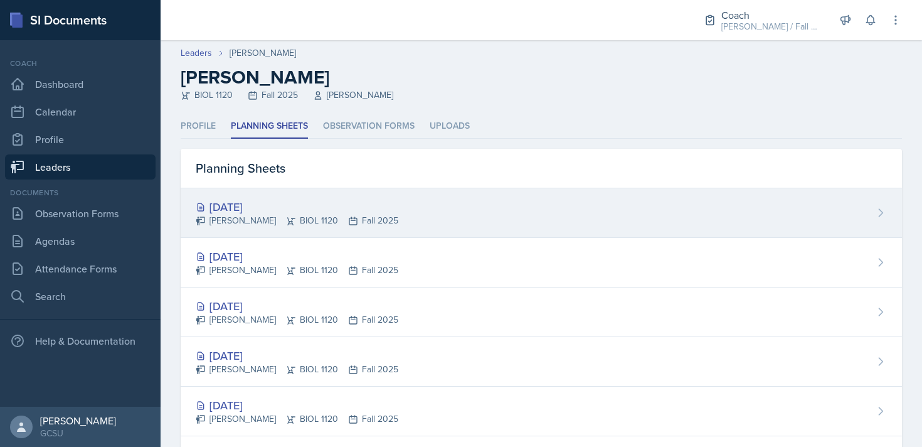
click at [348, 216] on icon at bounding box center [353, 221] width 10 height 10
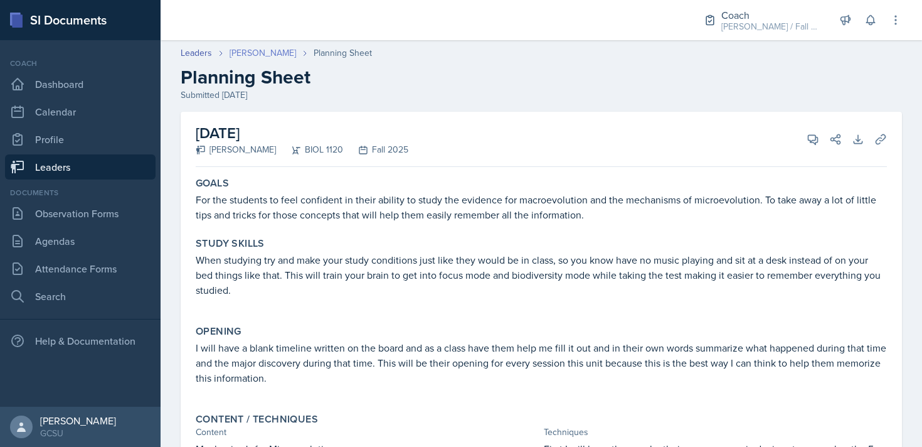
click at [255, 53] on link "[PERSON_NAME]" at bounding box center [263, 52] width 66 height 13
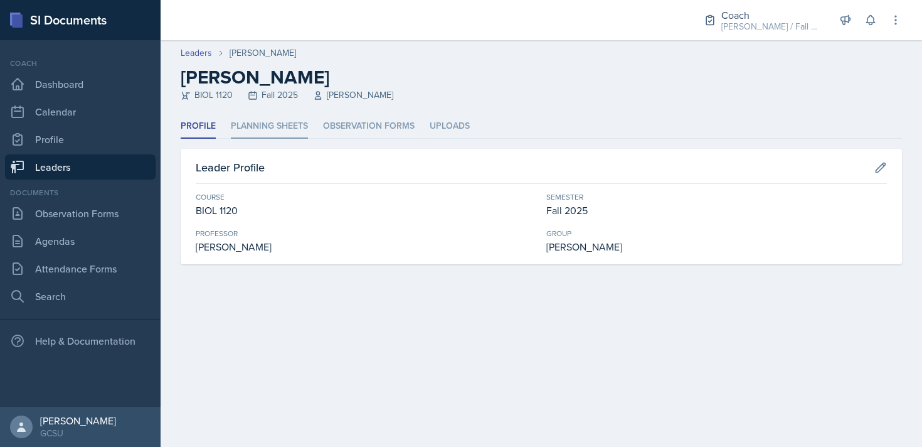
click at [280, 134] on li "Planning Sheets" at bounding box center [269, 126] width 77 height 24
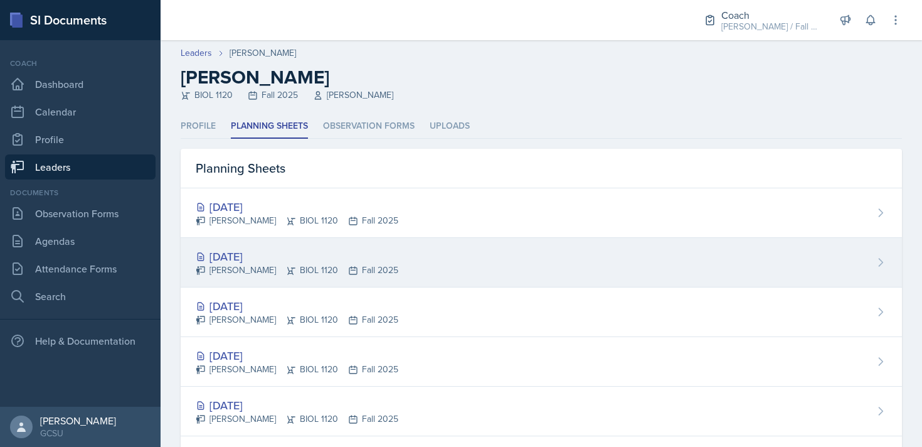
click at [410, 258] on div "[DATE] [PERSON_NAME] BIOL 1120 Fall 2025" at bounding box center [541, 263] width 721 height 50
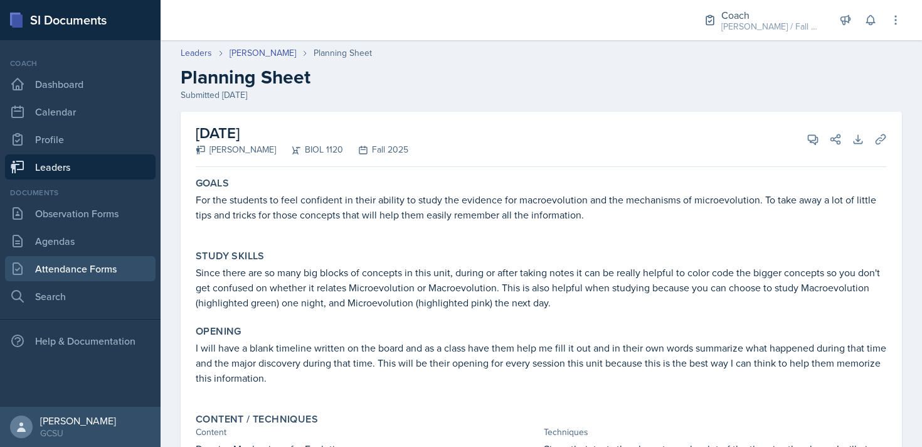
click at [87, 269] on link "Attendance Forms" at bounding box center [80, 268] width 151 height 25
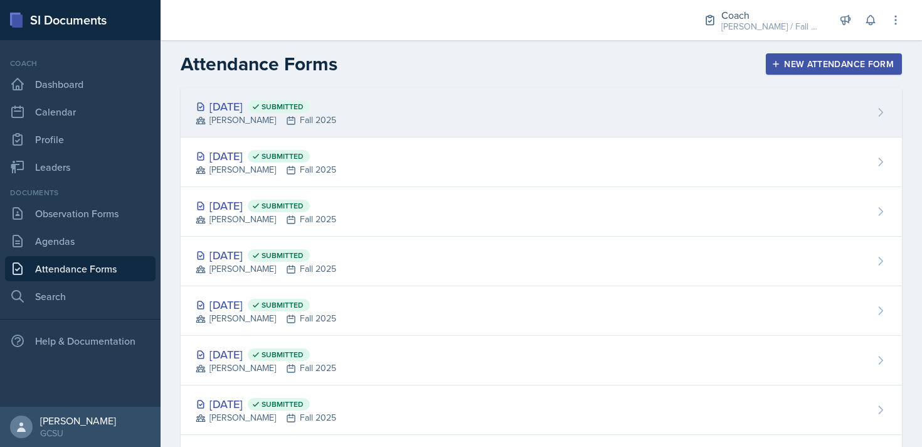
click at [455, 124] on div "[DATE] Submitted [PERSON_NAME] Fall 2025" at bounding box center [541, 113] width 721 height 50
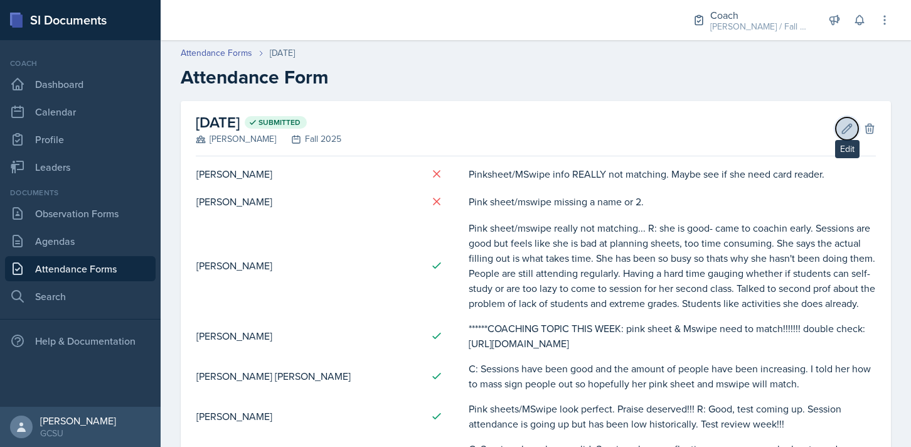
click at [462, 135] on button "Edit" at bounding box center [847, 128] width 23 height 23
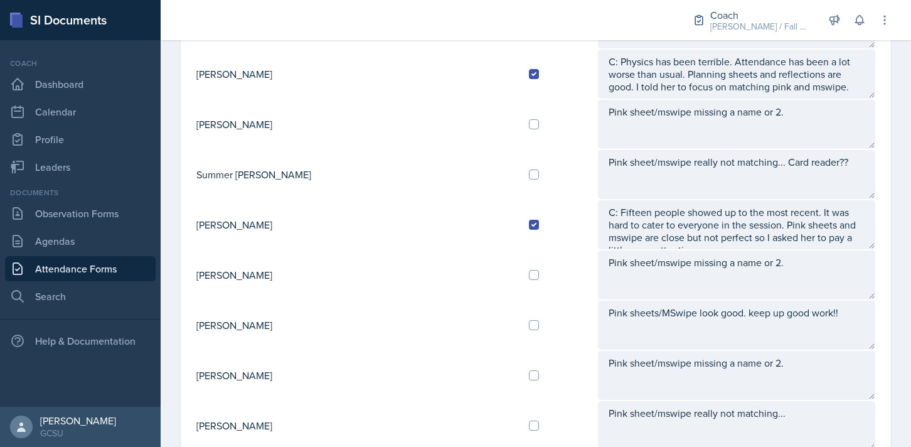
scroll to position [1183, 0]
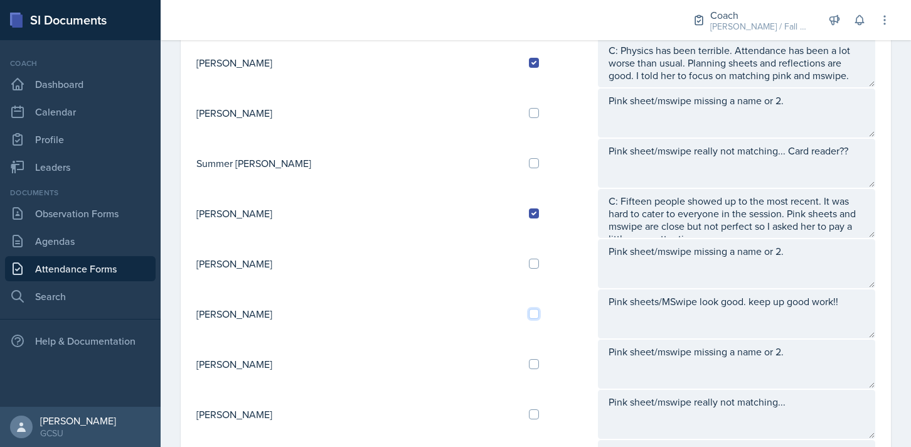
click at [462, 312] on input "checkbox" at bounding box center [534, 314] width 10 height 10
checkbox input "true"
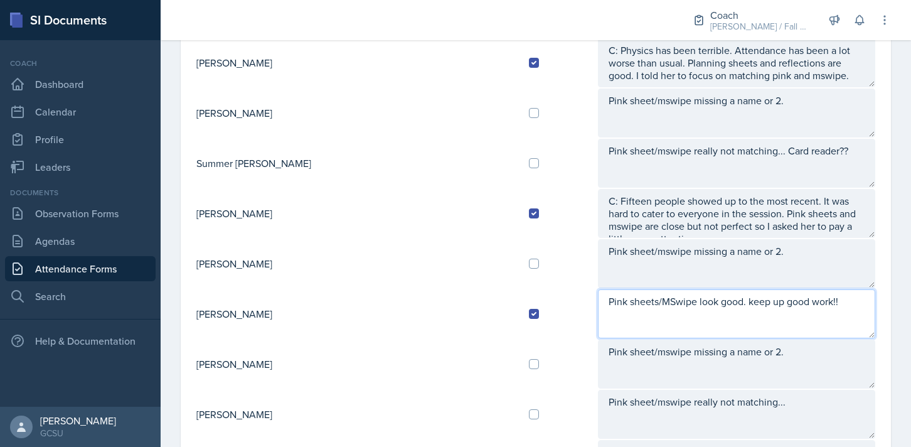
click at [462, 326] on textarea "Pink sheets/MSwipe look good. keep up good work!!" at bounding box center [736, 313] width 277 height 49
click at [462, 318] on textarea "Pink sheets/MSwipe look good. keep up good work!! R: he is doing well. everythi…" at bounding box center [736, 313] width 277 height 49
click at [462, 318] on textarea "Pink sheets/MSwipe look good. keep up good work!! R: he is doing well. Everythi…" at bounding box center [736, 313] width 277 height 49
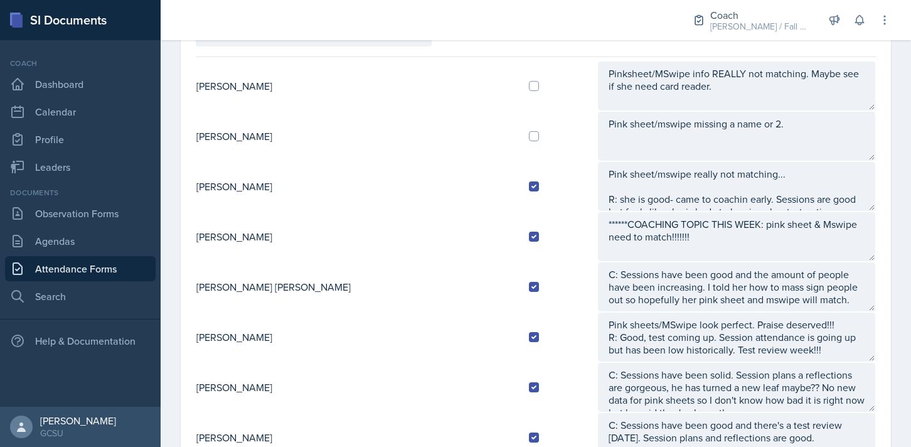
scroll to position [0, 0]
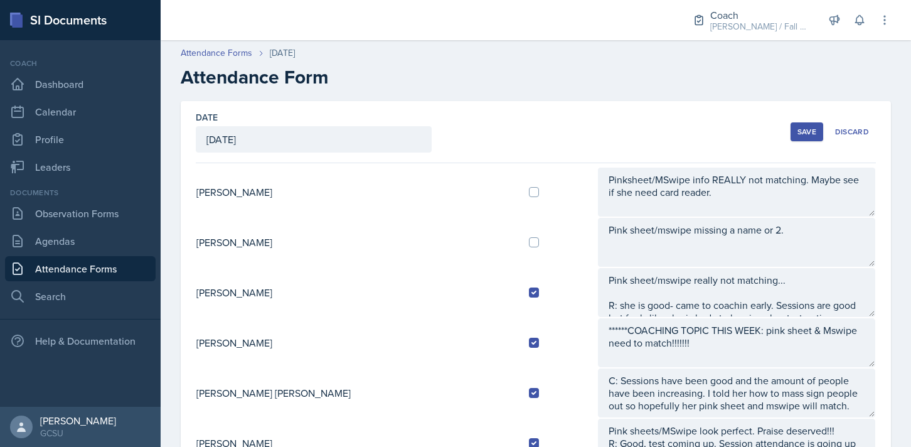
type textarea "Pink sheets/MSwipe look good. keep up good work!! R: he is doing well. Everythi…"
click at [462, 125] on button "Save" at bounding box center [806, 131] width 33 height 19
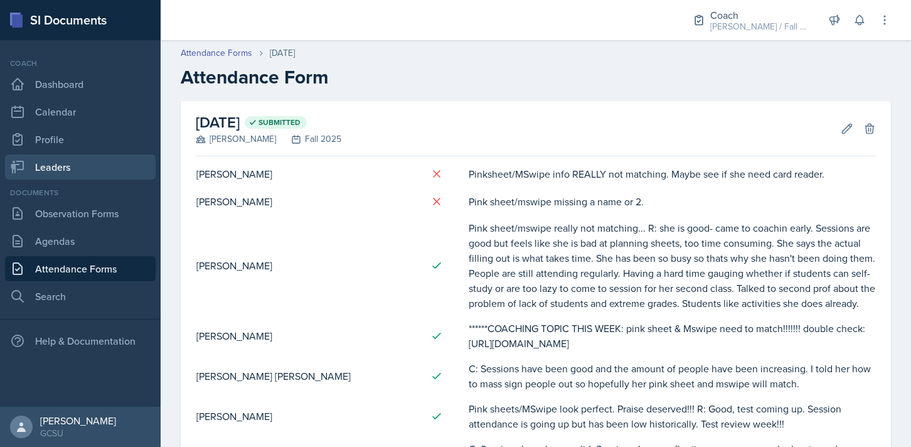
click at [66, 157] on link "Leaders" at bounding box center [80, 166] width 151 height 25
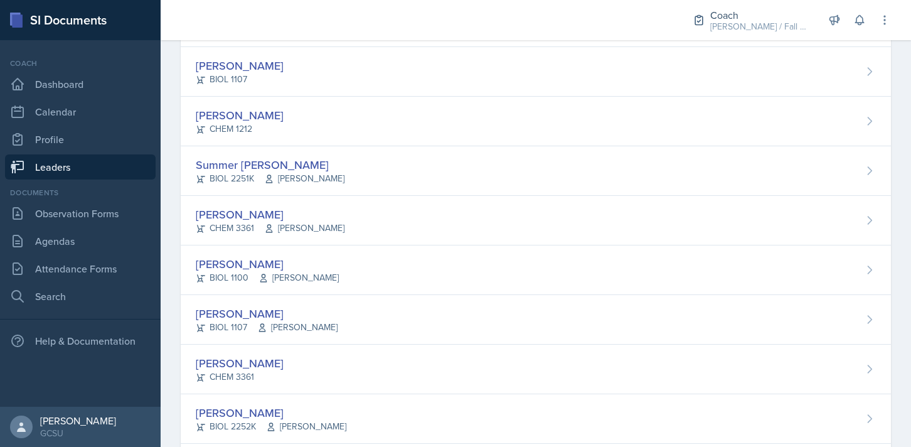
scroll to position [1282, 0]
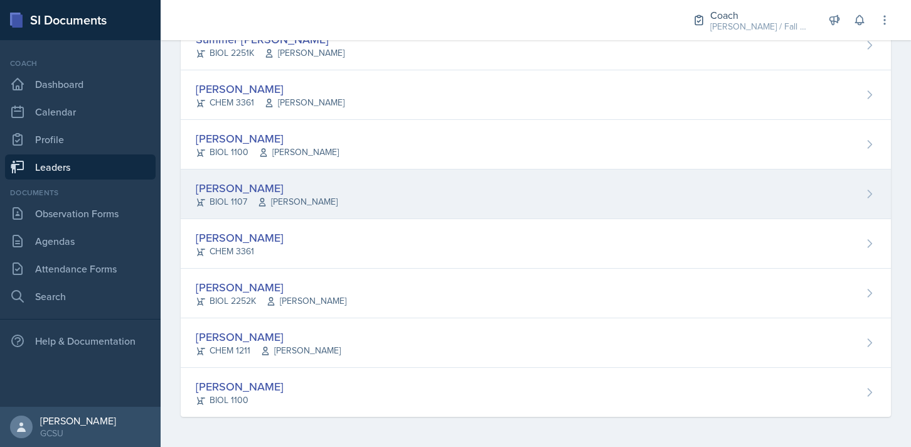
click at [340, 206] on div "[PERSON_NAME] BIOL 1107 [PERSON_NAME]" at bounding box center [536, 194] width 710 height 50
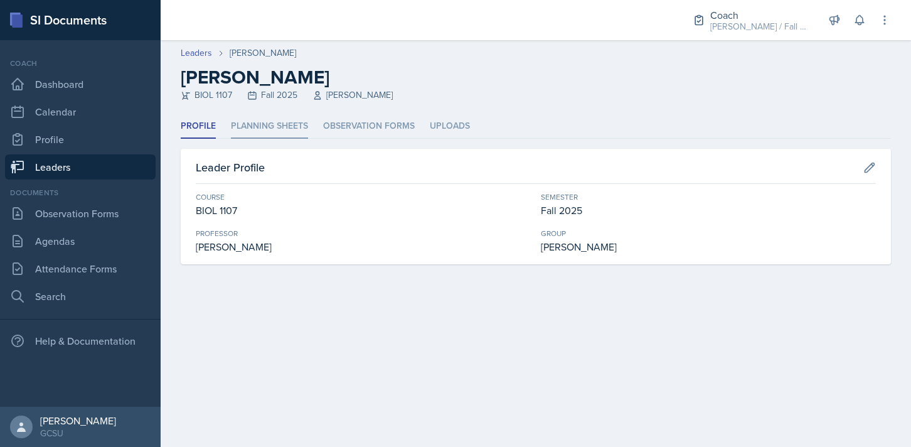
click at [275, 119] on li "Planning Sheets" at bounding box center [269, 126] width 77 height 24
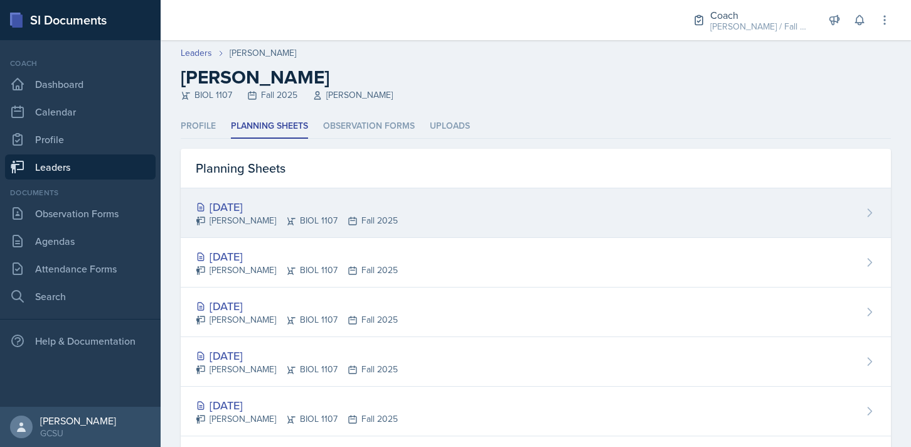
click at [339, 196] on div "[DATE] [PERSON_NAME] BIOL 1107 Fall 2025" at bounding box center [536, 213] width 710 height 50
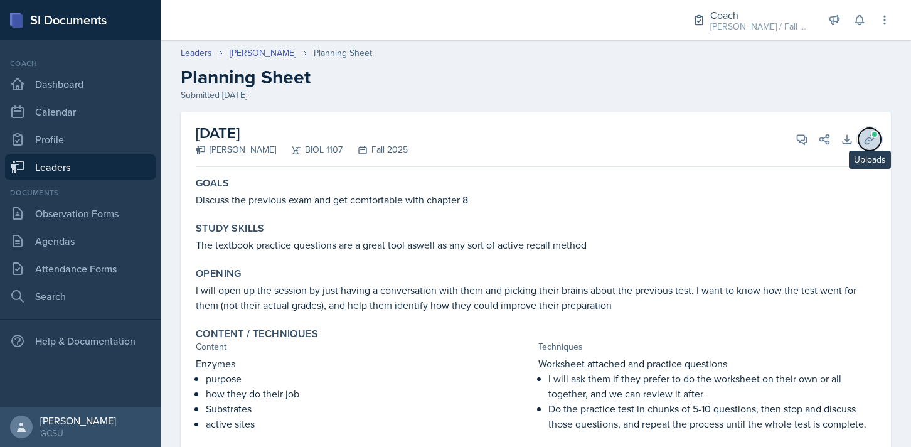
click at [462, 145] on icon at bounding box center [869, 139] width 13 height 13
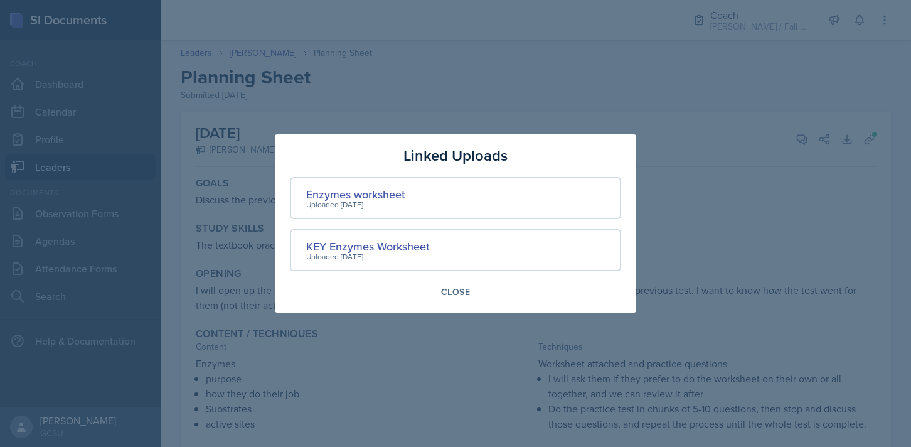
click at [462, 243] on div at bounding box center [455, 223] width 911 height 447
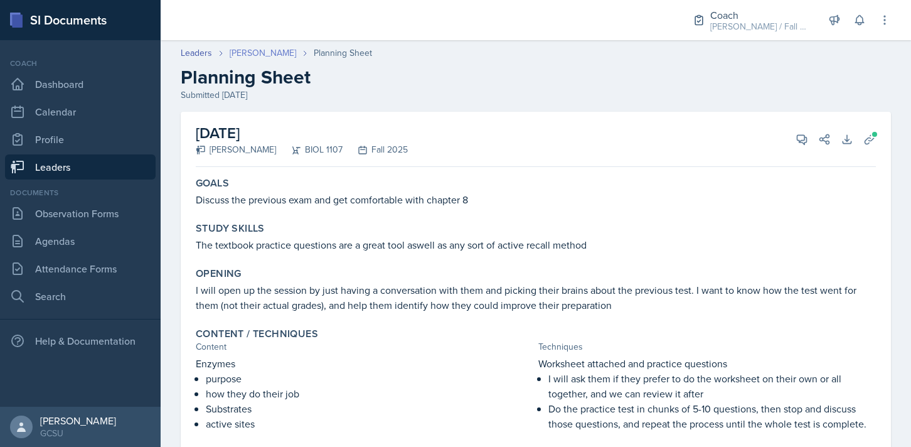
click at [262, 56] on link "[PERSON_NAME]" at bounding box center [263, 52] width 66 height 13
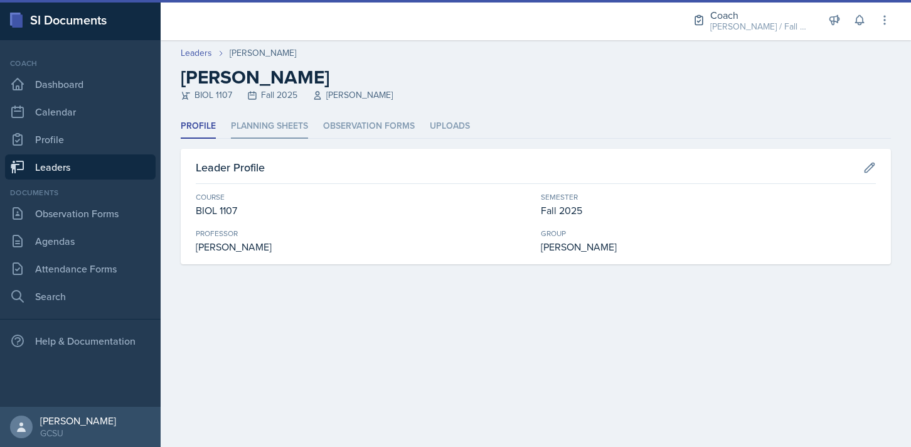
click at [285, 127] on li "Planning Sheets" at bounding box center [269, 126] width 77 height 24
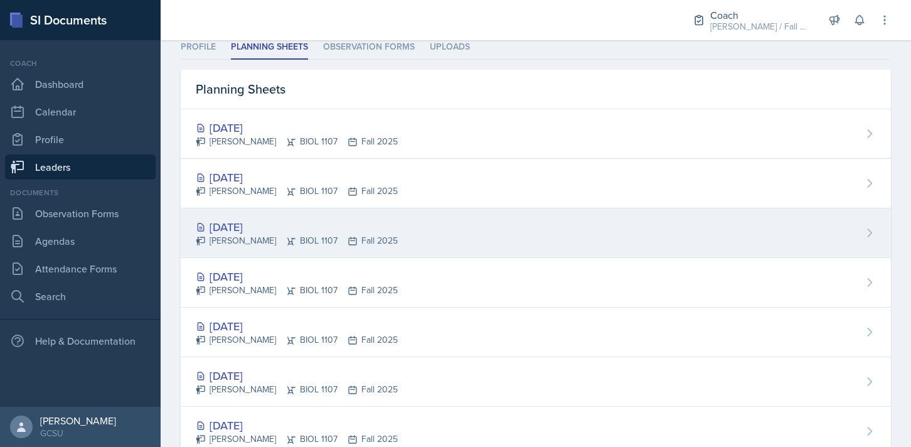
scroll to position [100, 0]
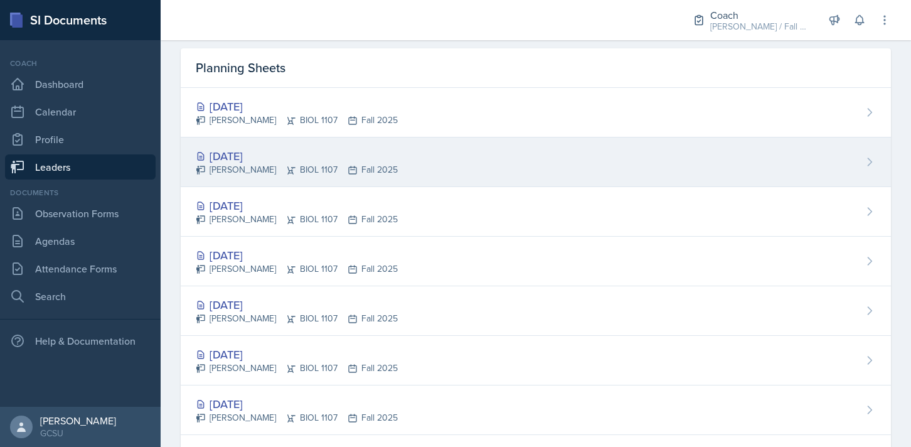
click at [455, 162] on div "[DATE] [PERSON_NAME] BIOL 1107 Fall 2025" at bounding box center [536, 162] width 710 height 50
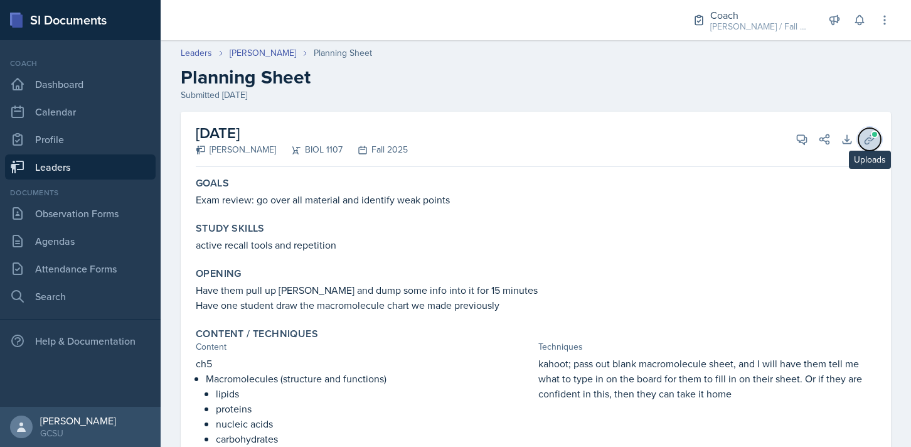
click at [462, 137] on icon at bounding box center [869, 139] width 13 height 13
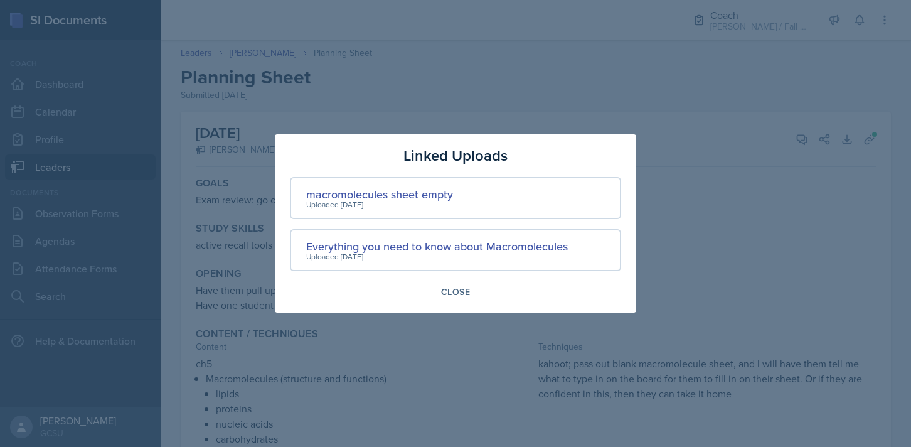
click at [462, 159] on div at bounding box center [455, 223] width 911 height 447
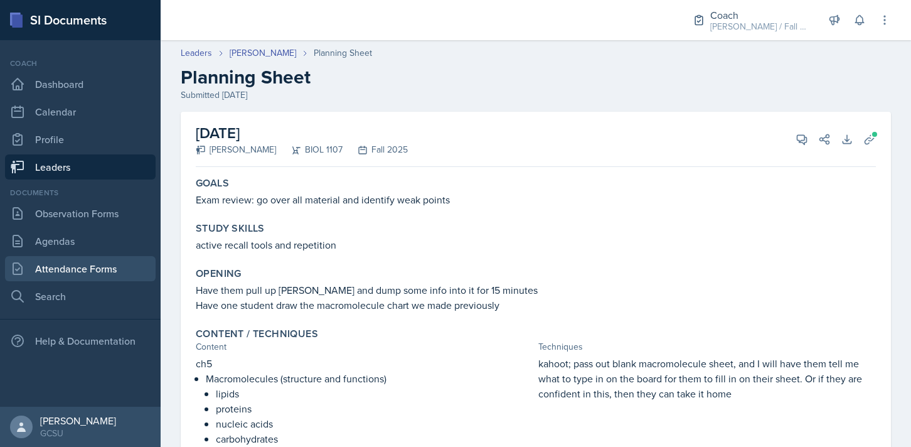
click at [83, 263] on link "Attendance Forms" at bounding box center [80, 268] width 151 height 25
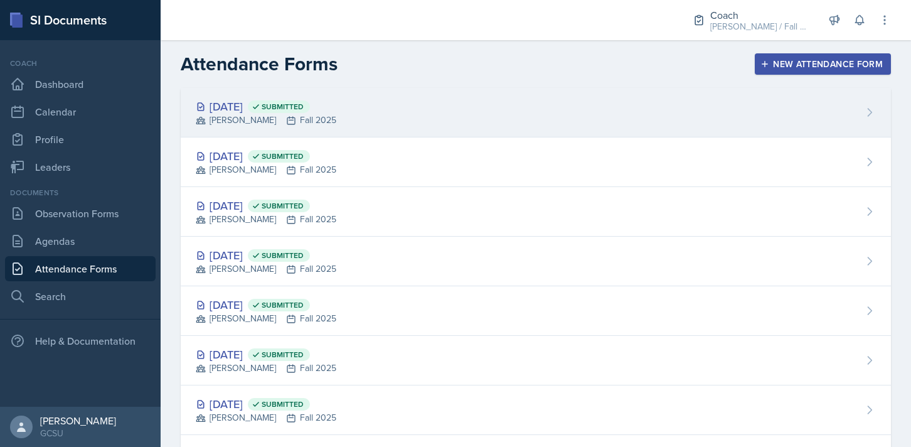
click at [462, 109] on div "[DATE] Submitted [PERSON_NAME] Fall 2025" at bounding box center [536, 113] width 710 height 50
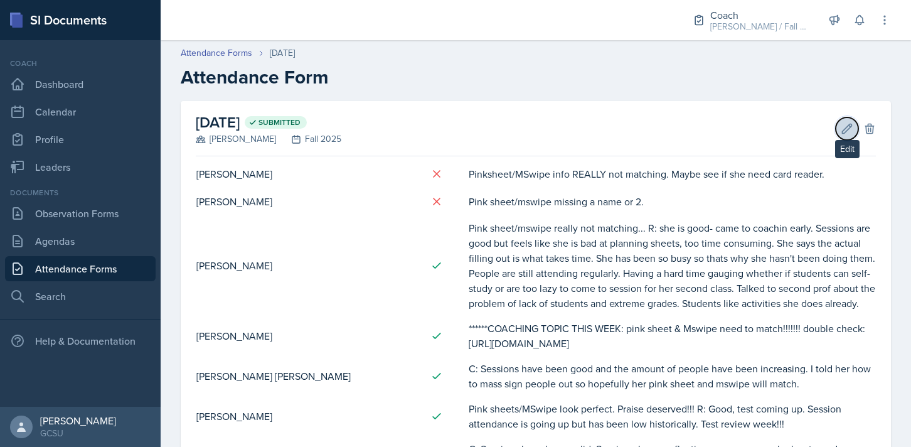
click at [462, 127] on button "Edit" at bounding box center [847, 128] width 23 height 23
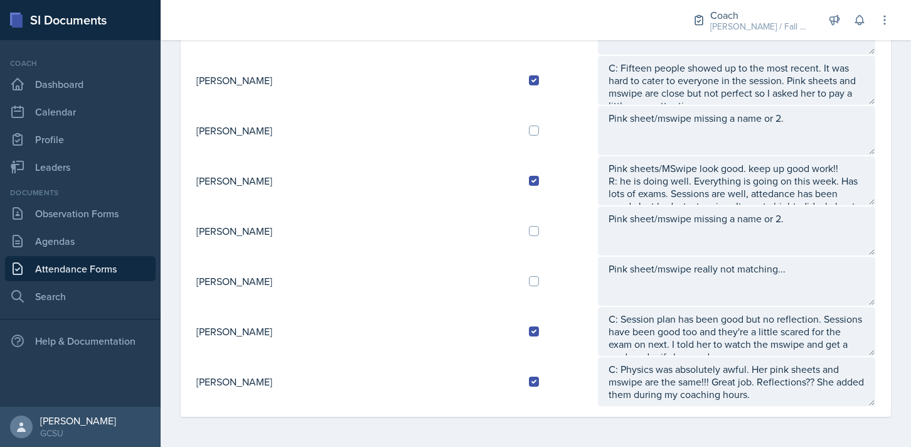
scroll to position [13, 0]
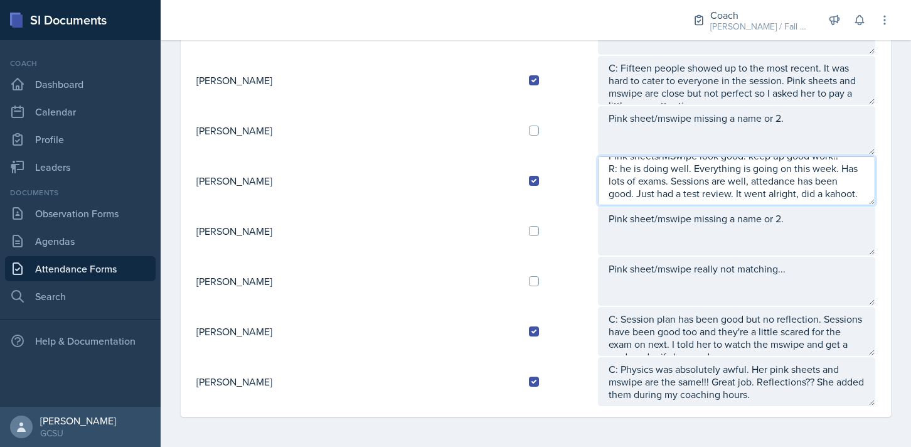
click at [462, 195] on textarea "Pink sheets/MSwipe look good. keep up good work!! R: he is doing well. Everythi…" at bounding box center [736, 180] width 277 height 49
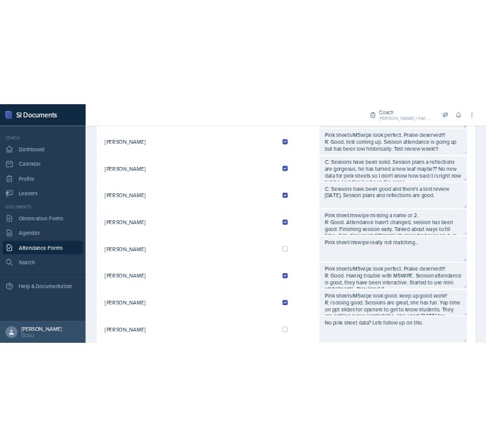
scroll to position [0, 0]
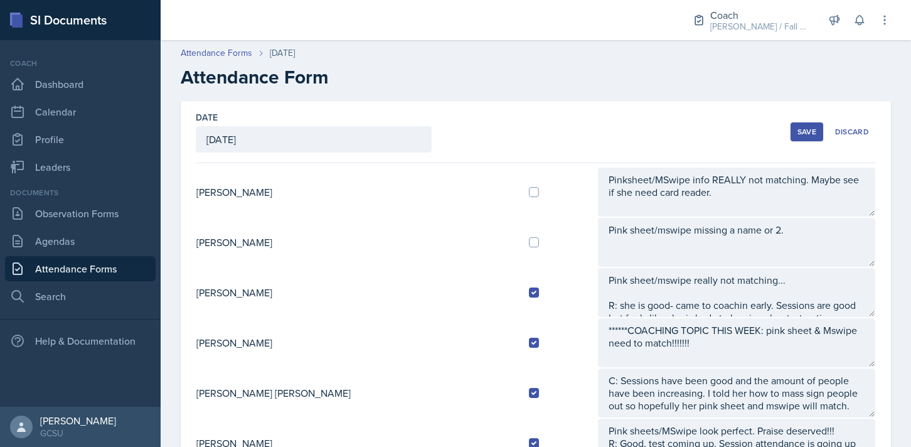
type textarea "Pink sheets/MSwipe look good. keep up good work!! R: he is doing well. Everythi…"
click at [462, 135] on div "Save" at bounding box center [806, 132] width 19 height 10
